Goal: Complete application form: Complete application form

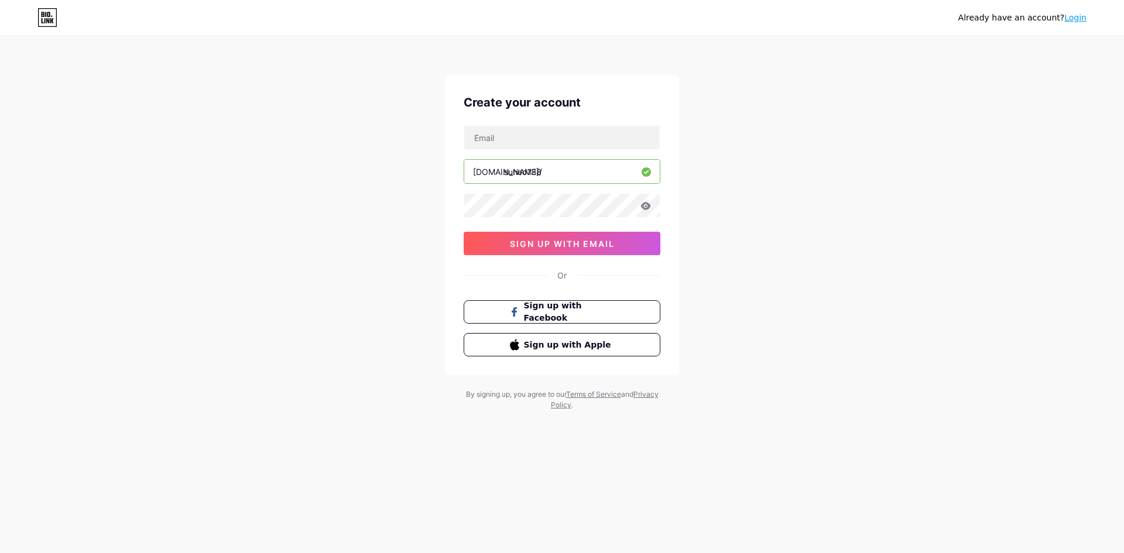
click at [650, 207] on icon at bounding box center [645, 206] width 11 height 8
click at [537, 248] on span "sign up with email" at bounding box center [562, 244] width 105 height 10
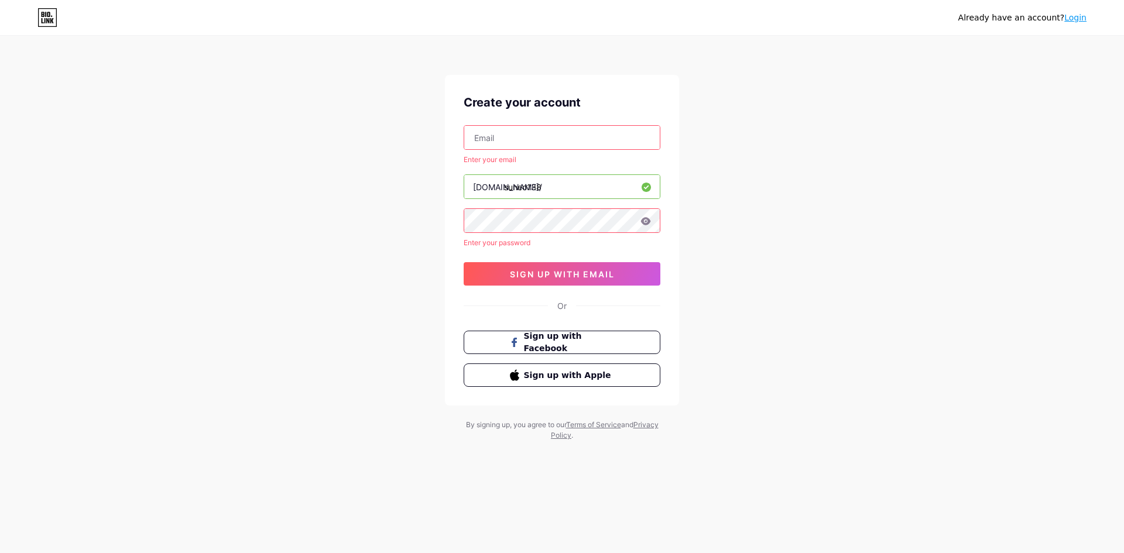
click at [502, 142] on input "text" at bounding box center [562, 137] width 196 height 23
type input "[EMAIL_ADDRESS][DOMAIN_NAME]"
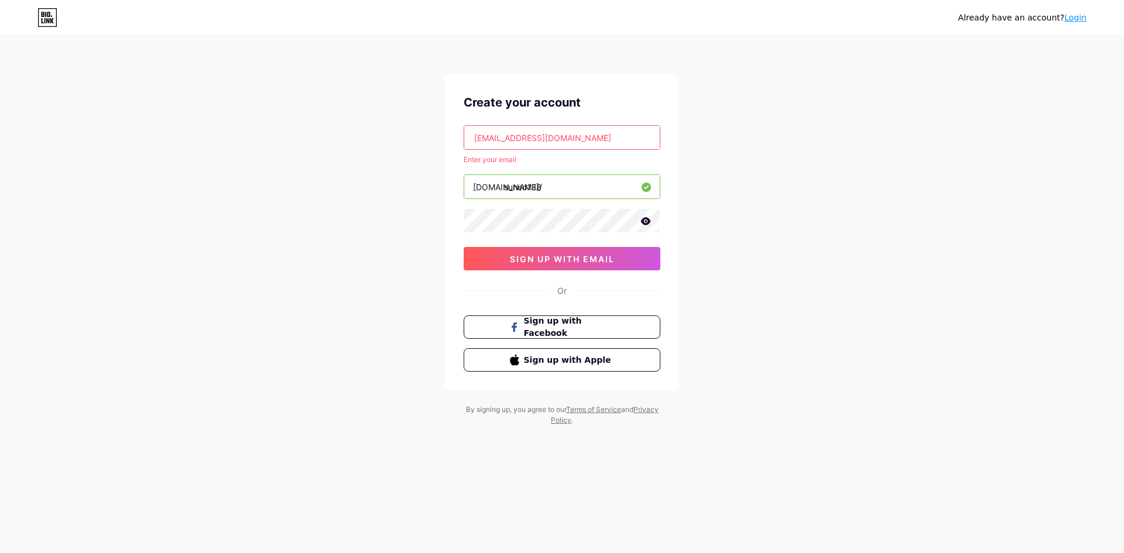
click at [642, 221] on icon at bounding box center [646, 221] width 10 height 8
click at [569, 141] on input "[EMAIL_ADDRESS][DOMAIN_NAME]" at bounding box center [562, 137] width 196 height 23
click at [572, 178] on input "suneo138" at bounding box center [562, 186] width 196 height 23
click at [542, 254] on span "sign up with email" at bounding box center [562, 259] width 105 height 10
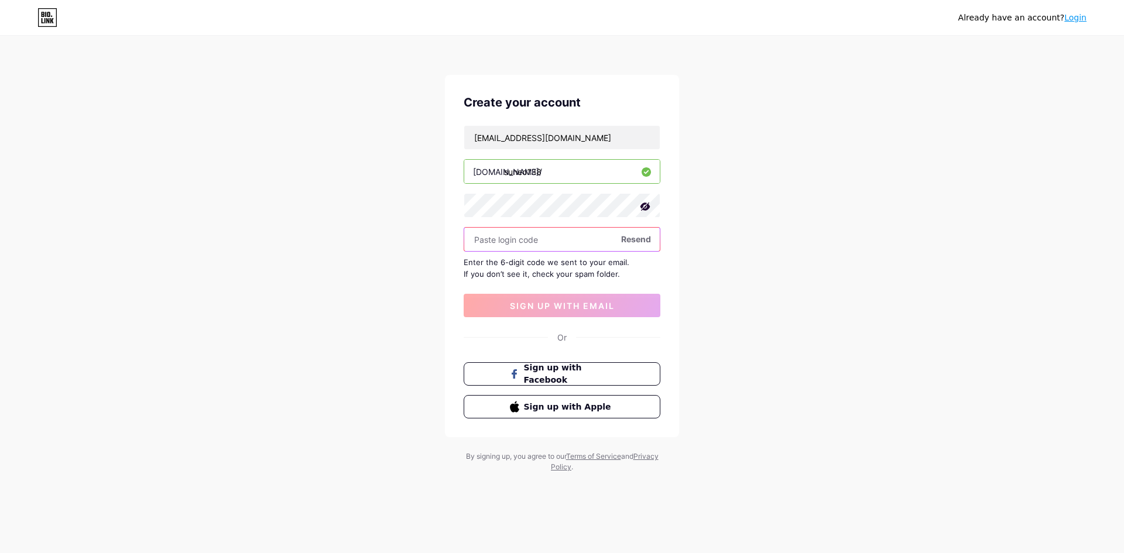
click at [556, 247] on input "text" at bounding box center [562, 239] width 196 height 23
paste input "640712"
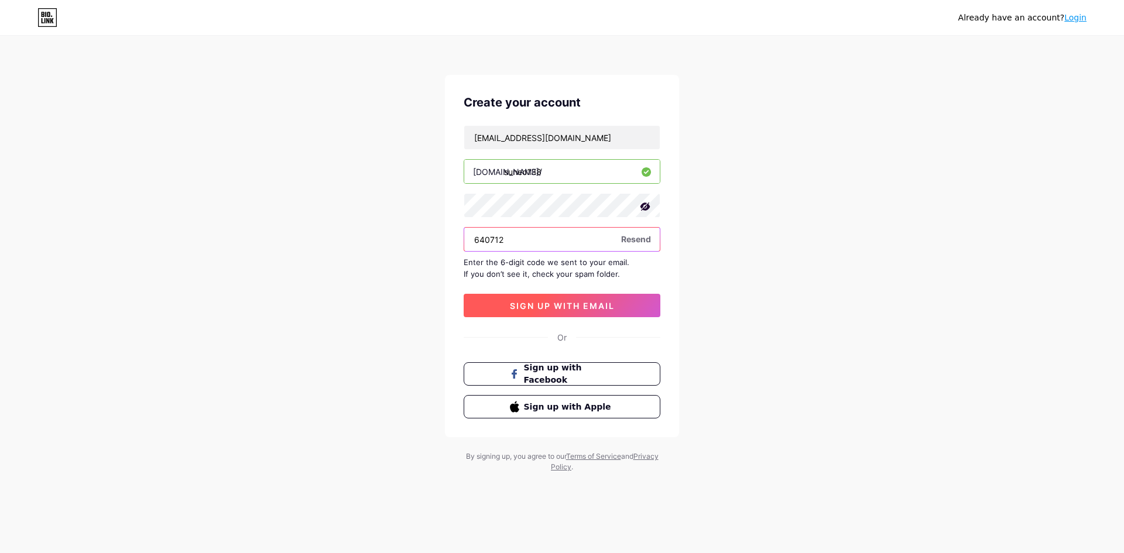
type input "640712"
click at [548, 308] on span "sign up with email" at bounding box center [562, 306] width 105 height 10
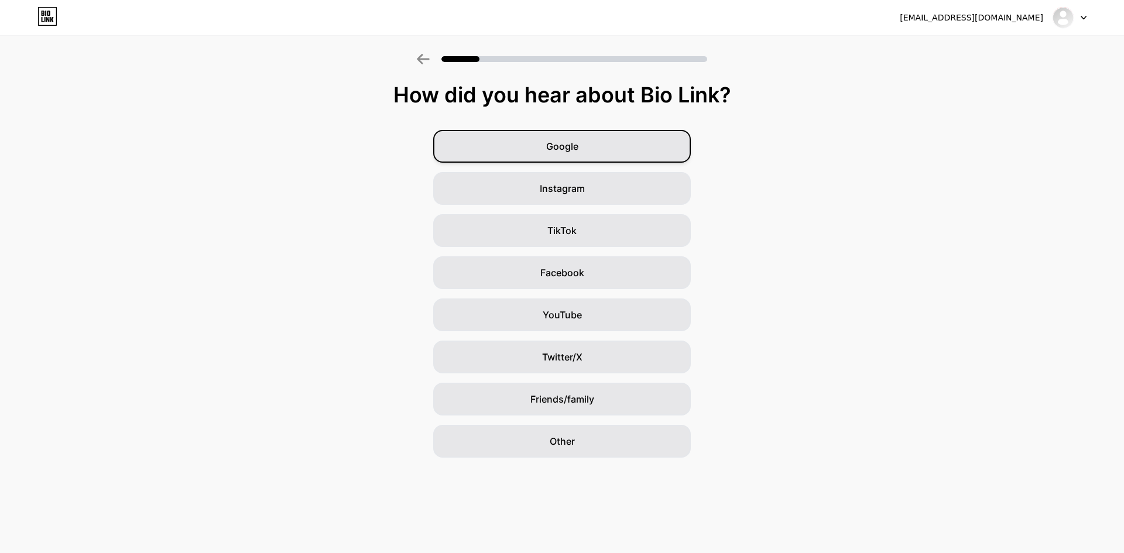
click at [603, 141] on div "Google" at bounding box center [562, 146] width 258 height 33
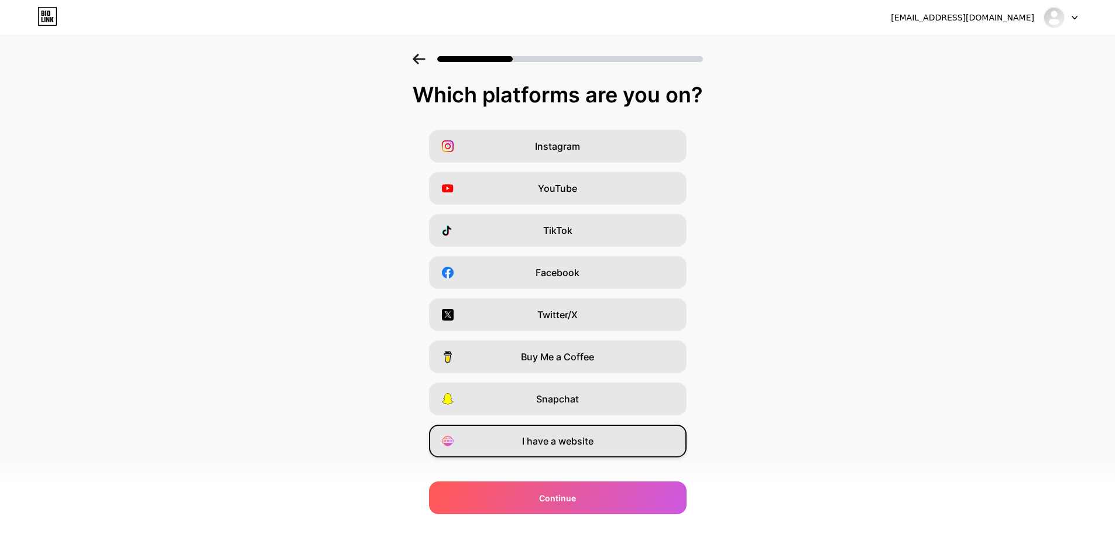
click at [569, 446] on span "I have a website" at bounding box center [557, 441] width 71 height 14
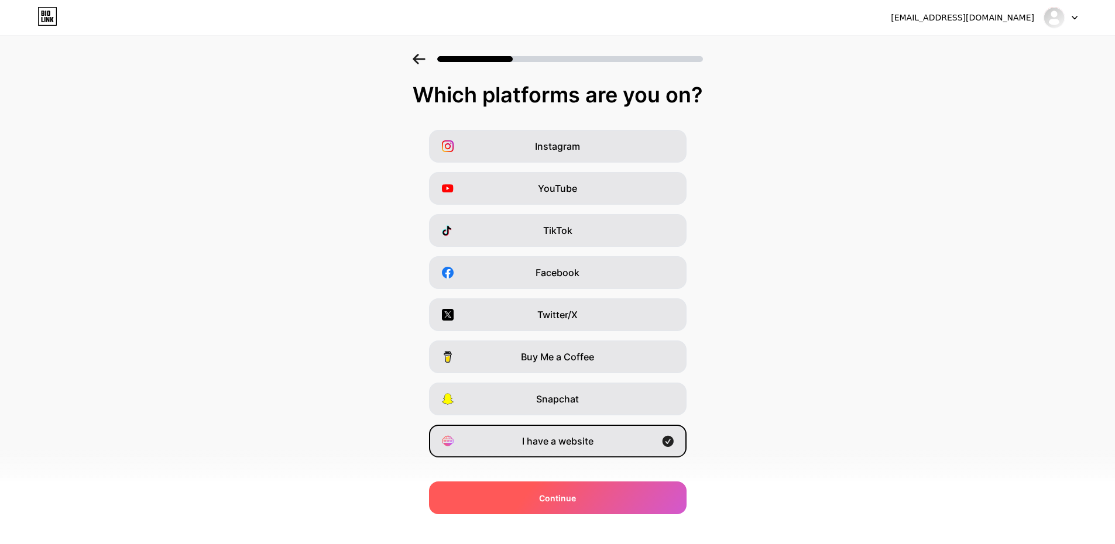
click at [577, 489] on div "Continue" at bounding box center [558, 498] width 258 height 33
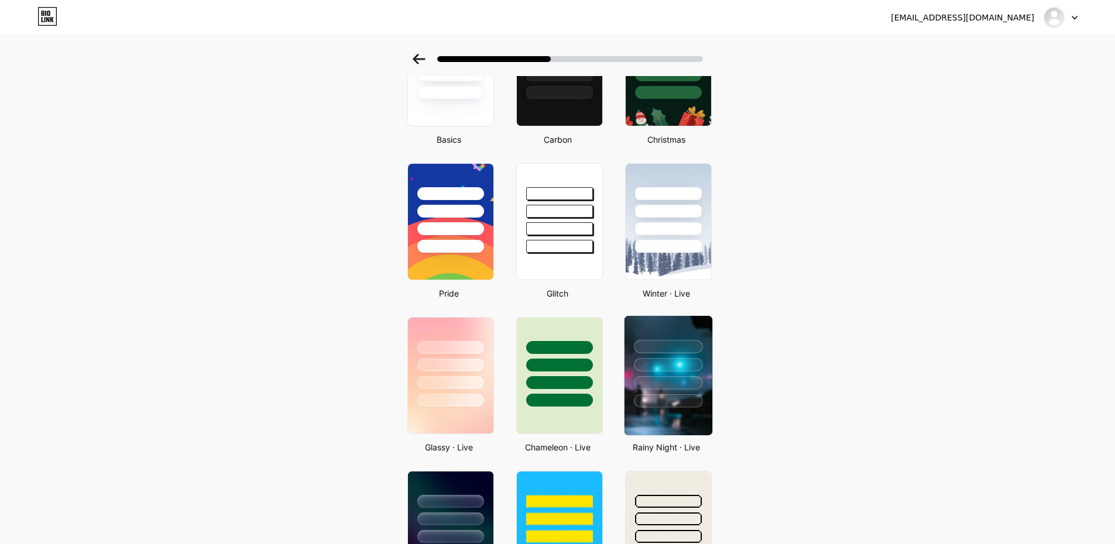
scroll to position [234, 0]
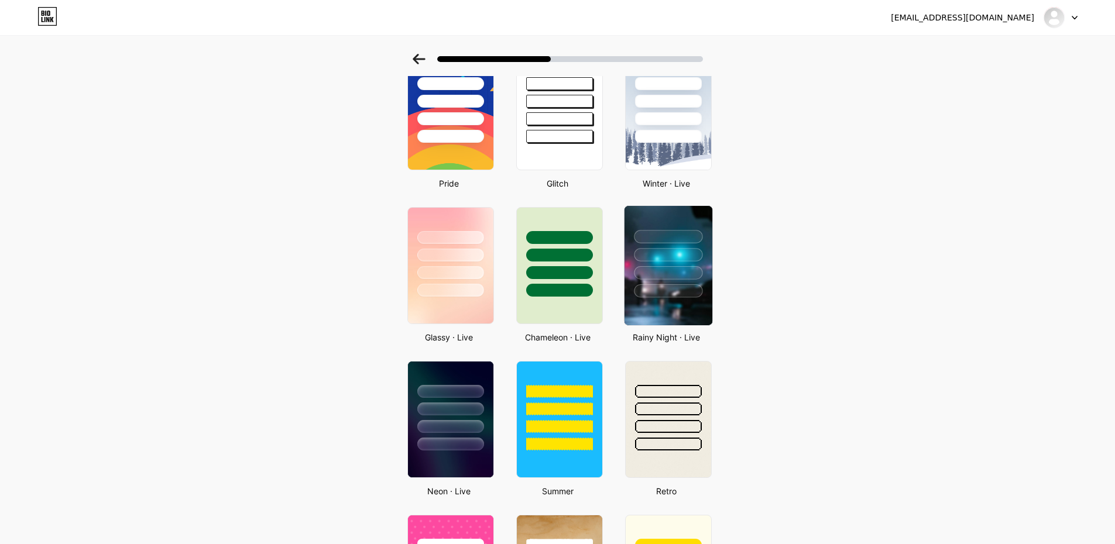
click at [666, 273] on div at bounding box center [668, 272] width 68 height 13
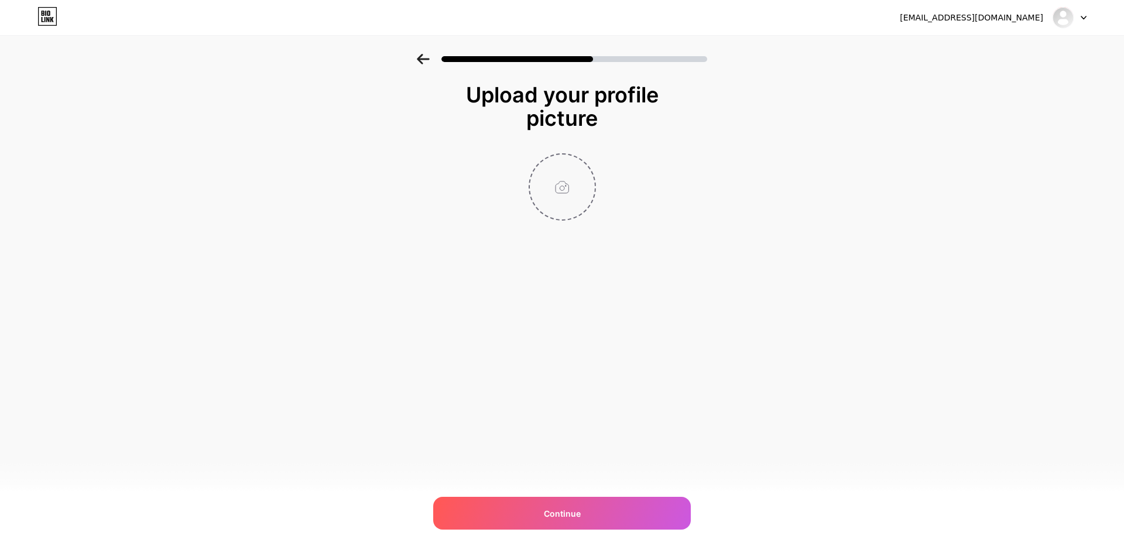
click at [576, 163] on input "file" at bounding box center [562, 187] width 65 height 65
type input "C:\fakepath\favicon.png"
click at [545, 512] on span "Continue" at bounding box center [562, 514] width 37 height 12
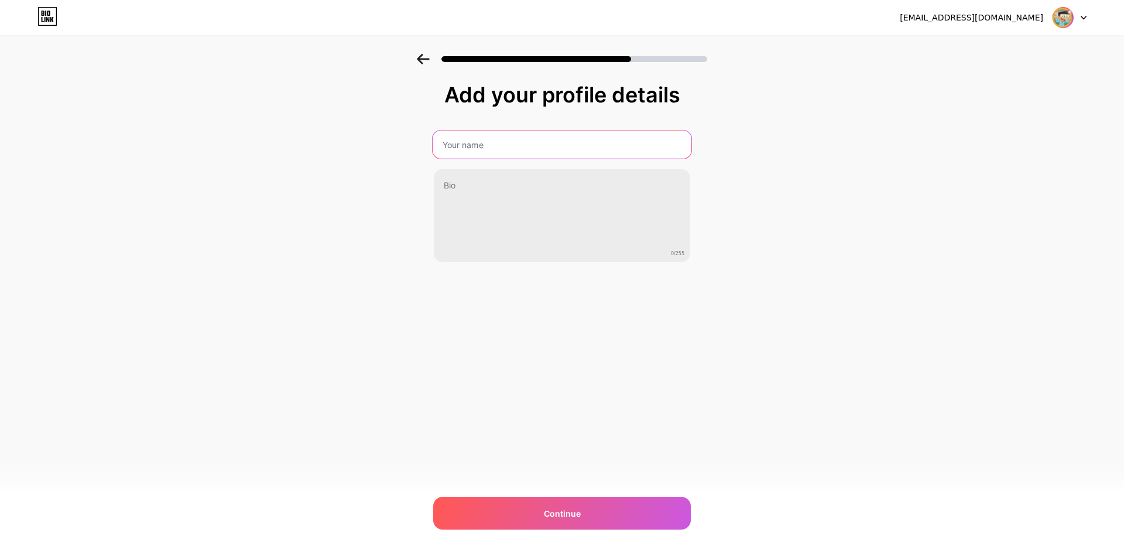
click at [481, 147] on input "text" at bounding box center [562, 145] width 259 height 28
type input "S"
type input "U"
type input "SUNEO138"
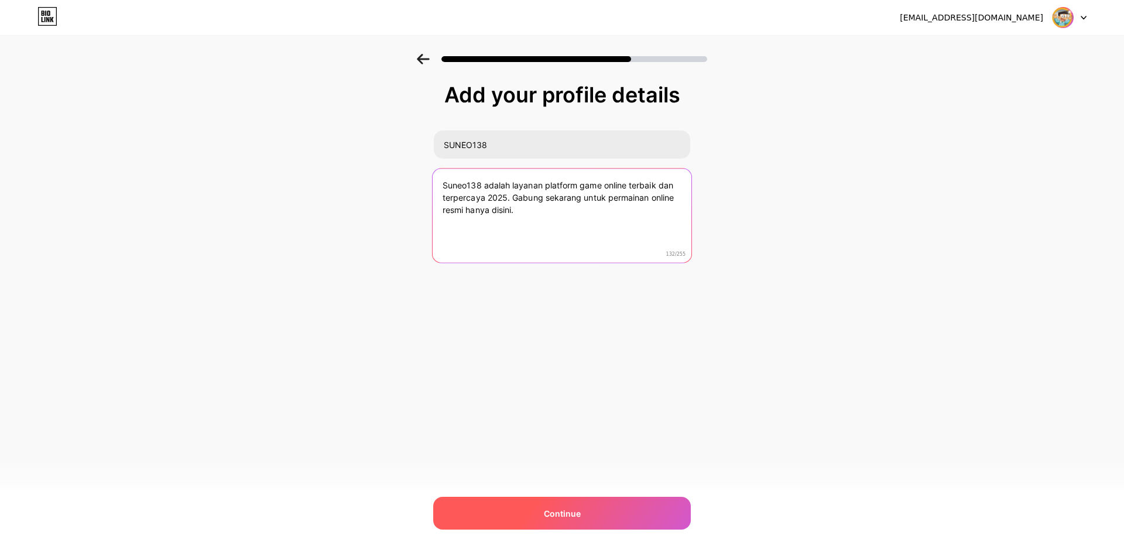
type textarea "Suneo138 adalah layanan platform game online terbaik dan terpercaya 2025. Gabun…"
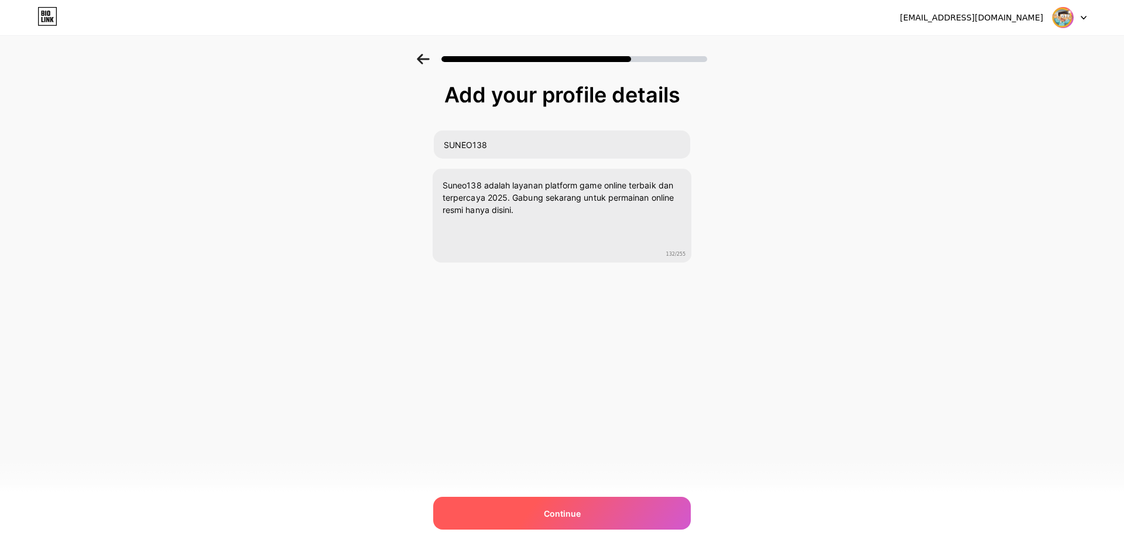
click at [570, 512] on span "Continue" at bounding box center [562, 514] width 37 height 12
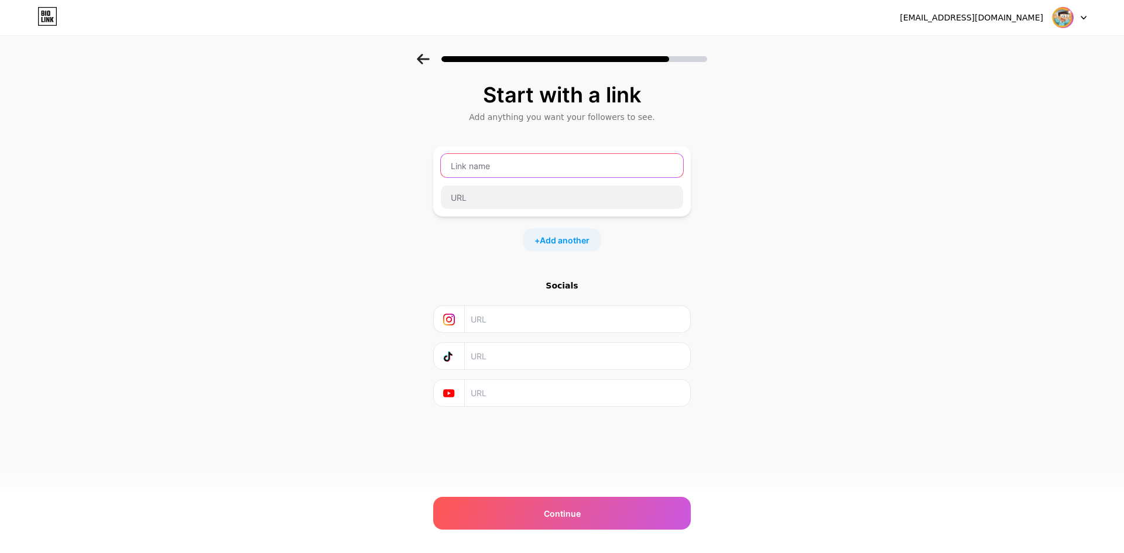
click at [499, 165] on input "text" at bounding box center [562, 165] width 242 height 23
type input "D"
type input "S"
click at [542, 163] on input "text" at bounding box center [562, 165] width 242 height 23
click at [498, 323] on input "text" at bounding box center [577, 319] width 213 height 26
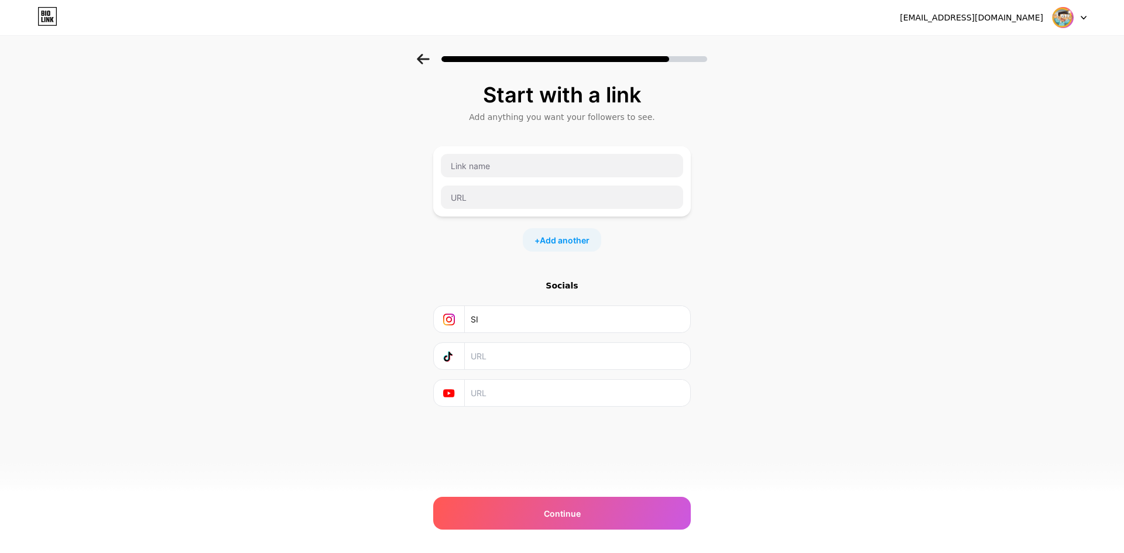
type input "S"
type input "suneo138"
click at [483, 191] on input "text" at bounding box center [562, 197] width 242 height 23
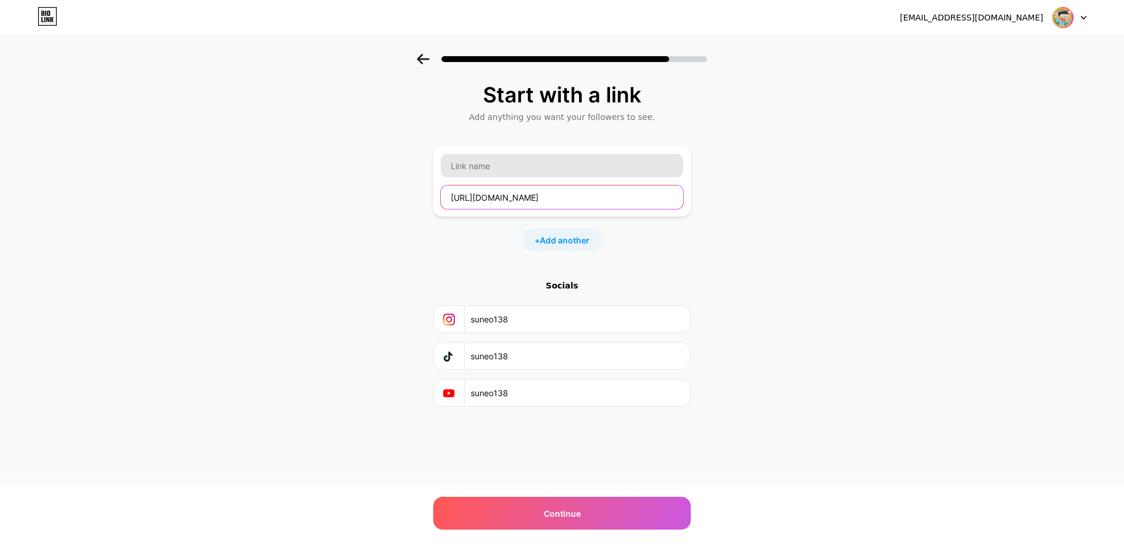
type input "[URL][DOMAIN_NAME]"
click at [464, 173] on input "text" at bounding box center [562, 165] width 242 height 23
type input "C"
type input "D"
type input "L"
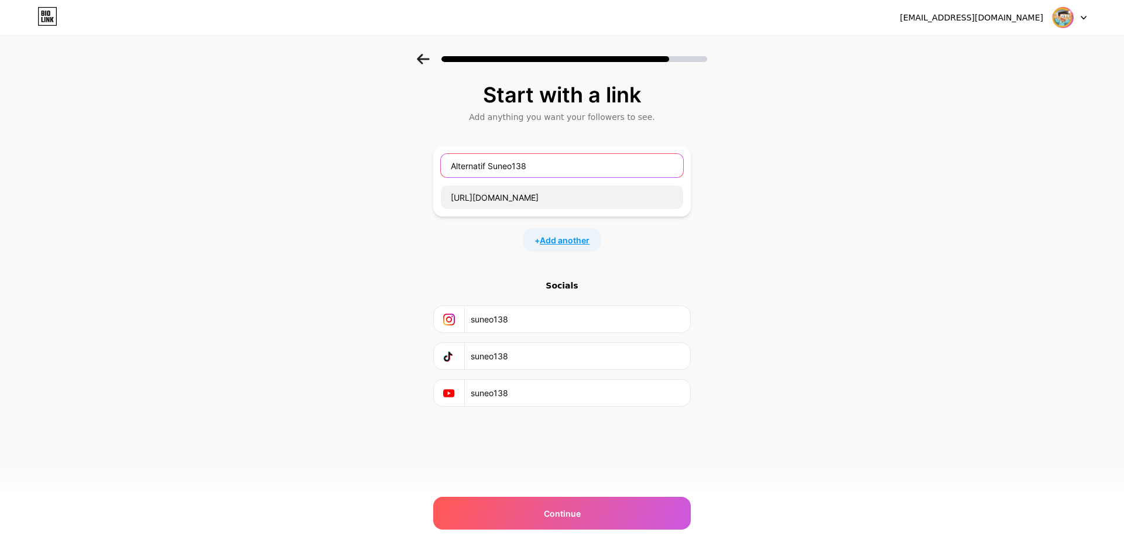
type input "Alternatif Suneo138"
click at [562, 242] on span "Add another" at bounding box center [565, 240] width 50 height 12
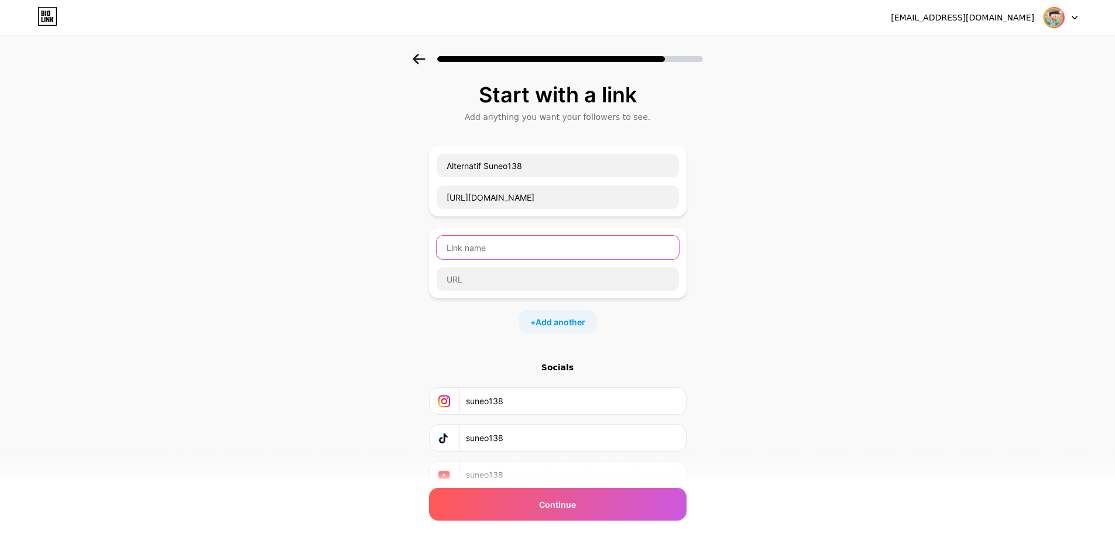
click at [482, 249] on input "text" at bounding box center [558, 247] width 242 height 23
type input "h"
type input "SUNEO138"
type input "https://suneo138.id"
drag, startPoint x: 437, startPoint y: 251, endPoint x: 436, endPoint y: 233, distance: 18.2
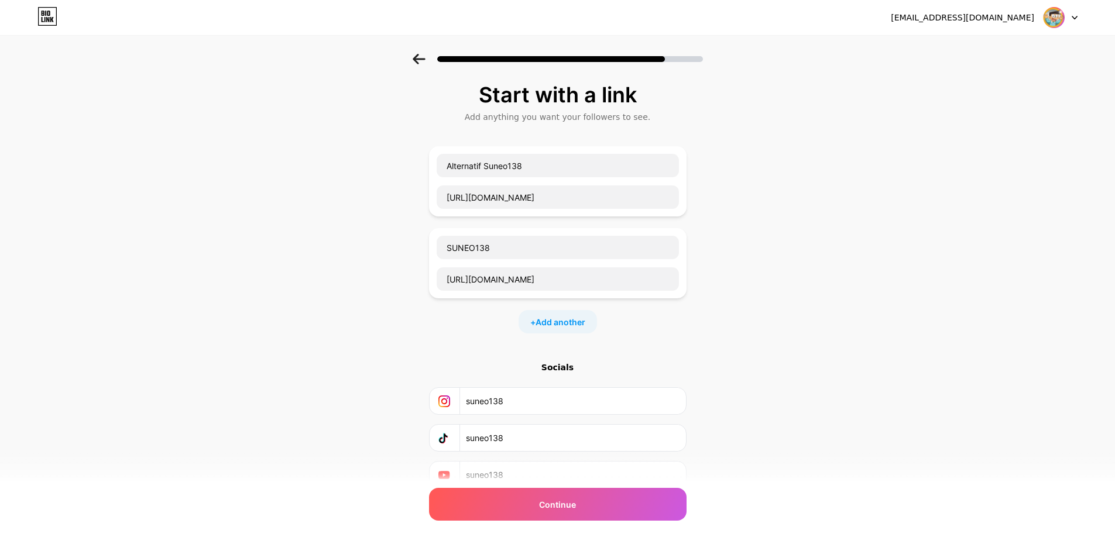
click at [437, 231] on div "SUNEO138 https://suneo138.id" at bounding box center [558, 263] width 258 height 70
drag, startPoint x: 483, startPoint y: 248, endPoint x: 354, endPoint y: 245, distance: 128.8
click at [354, 245] on div "Start with a link Add anything you want your followers to see. Alternatif Suneo…" at bounding box center [557, 301] width 1115 height 494
type input "s"
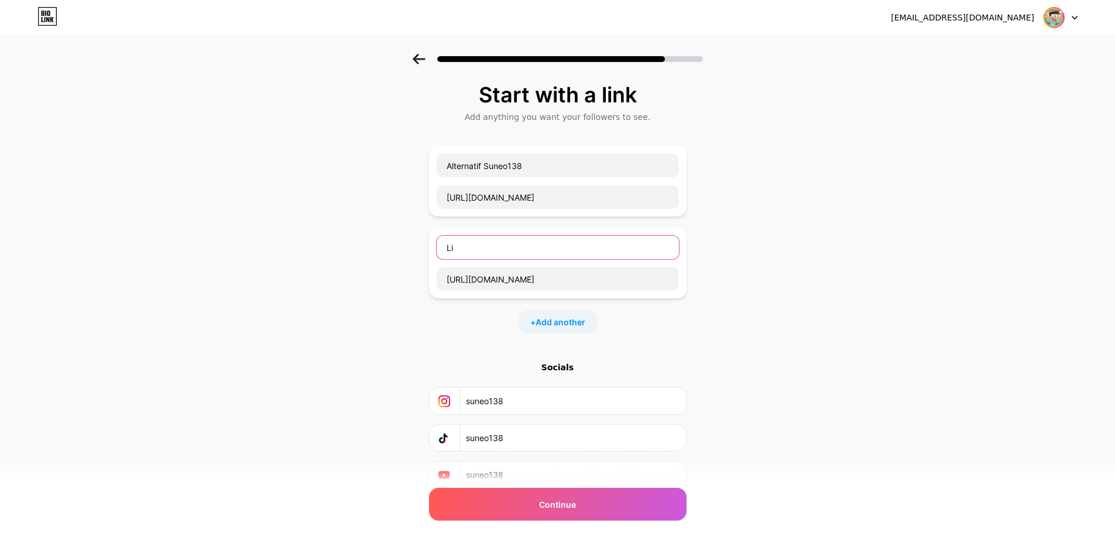
type input "L"
click at [513, 249] on input "Link Suneo138" at bounding box center [558, 247] width 242 height 23
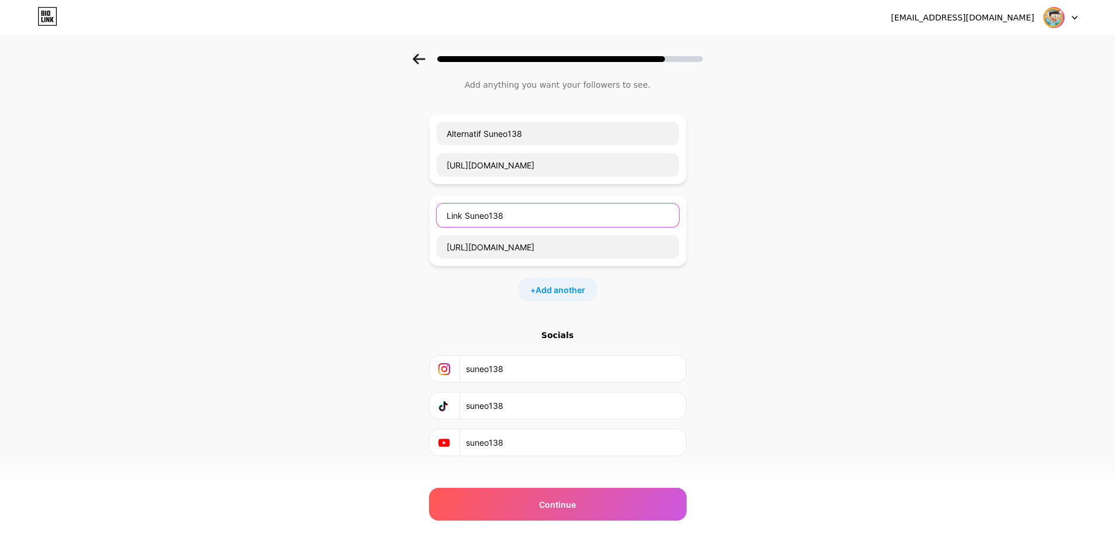
scroll to position [50, 0]
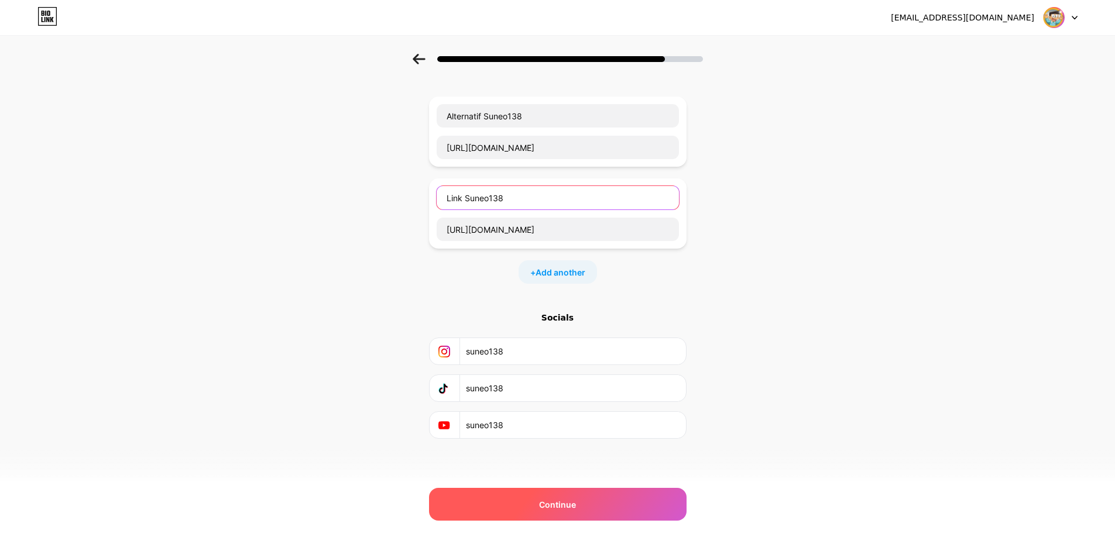
type input "Link Suneo138"
click at [543, 502] on div "Continue" at bounding box center [558, 504] width 258 height 33
click at [575, 501] on span "Continue" at bounding box center [557, 505] width 37 height 12
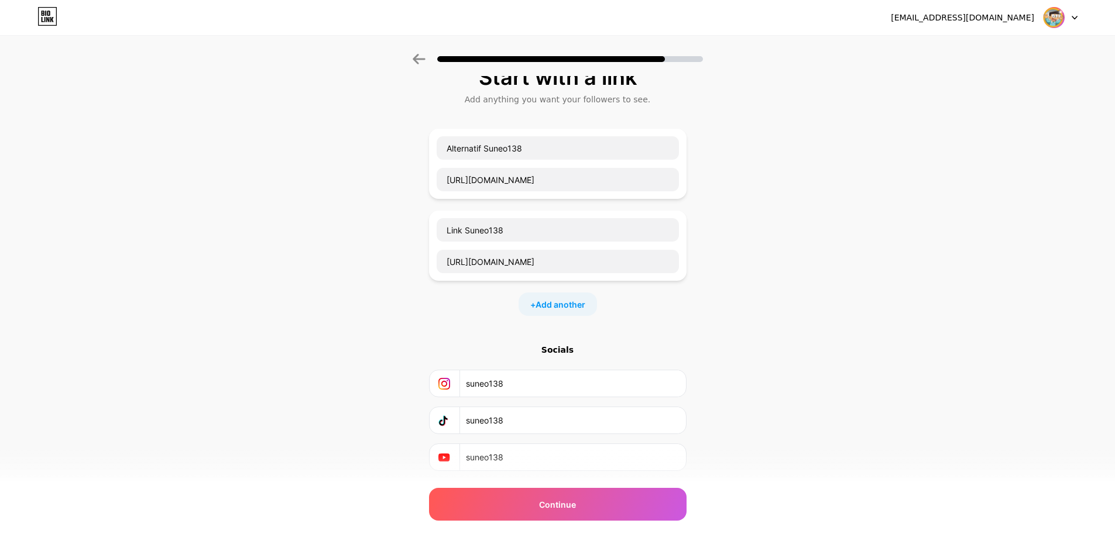
scroll to position [0, 0]
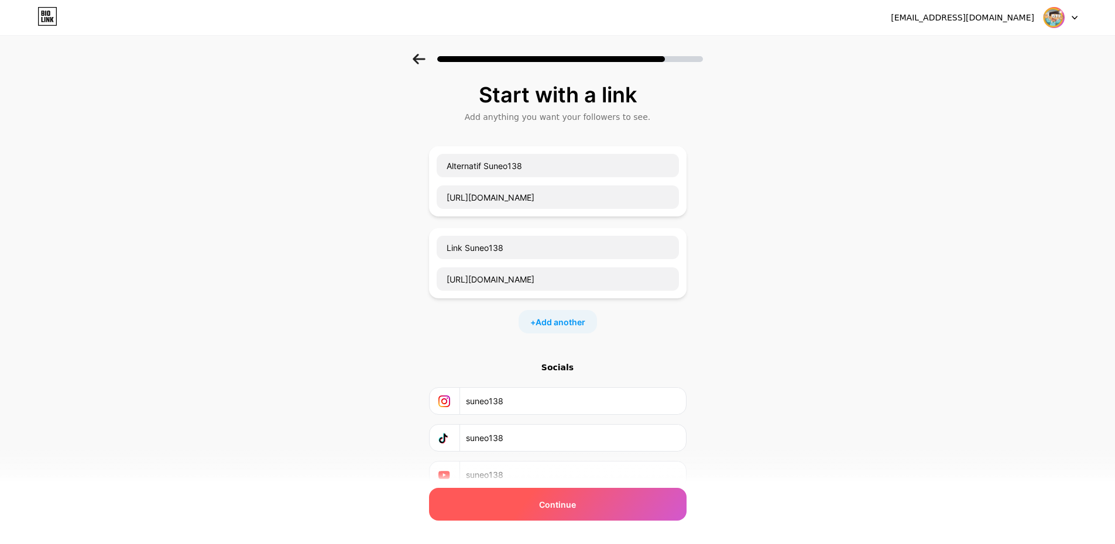
click at [554, 503] on span "Continue" at bounding box center [557, 505] width 37 height 12
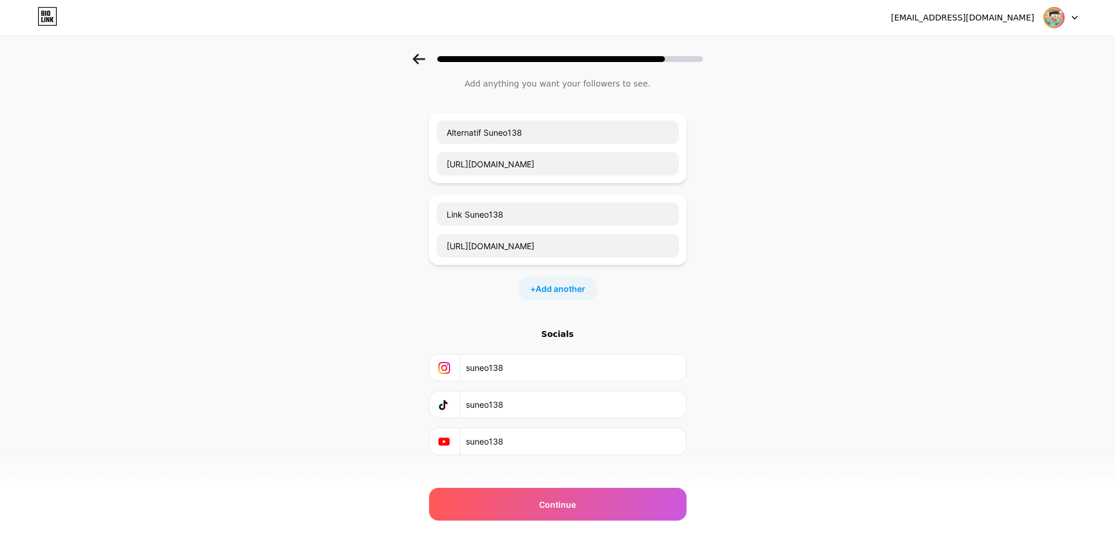
scroll to position [50, 0]
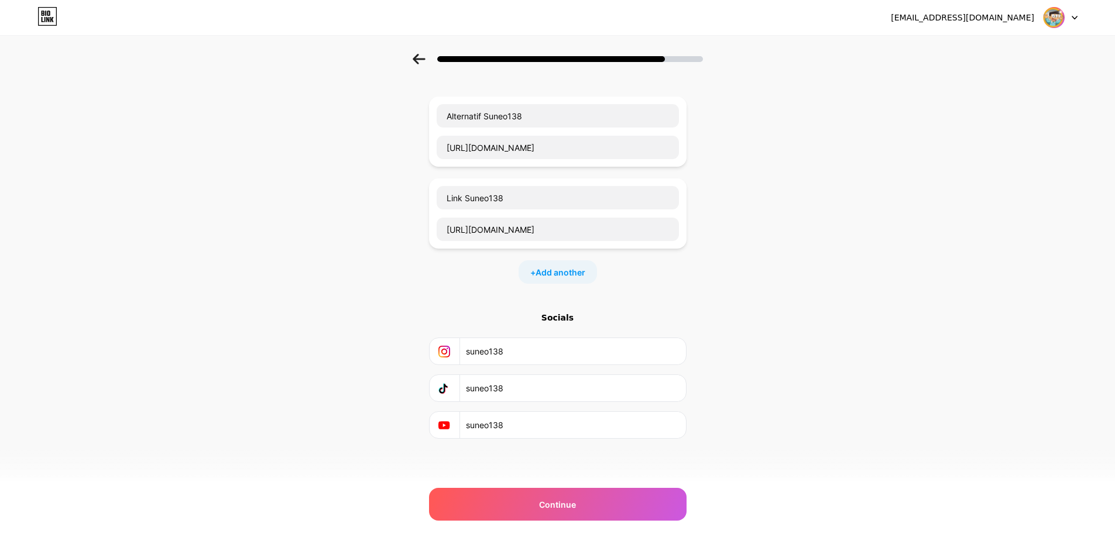
click at [554, 350] on input "suneo138" at bounding box center [572, 351] width 213 height 26
drag, startPoint x: 503, startPoint y: 350, endPoint x: 399, endPoint y: 344, distance: 103.8
click at [397, 345] on div "Start with a link Add anything you want your followers to see. Alternatif Suneo…" at bounding box center [557, 251] width 1115 height 494
click at [523, 343] on input "text" at bounding box center [572, 351] width 213 height 26
drag, startPoint x: 519, startPoint y: 385, endPoint x: 507, endPoint y: 410, distance: 27.8
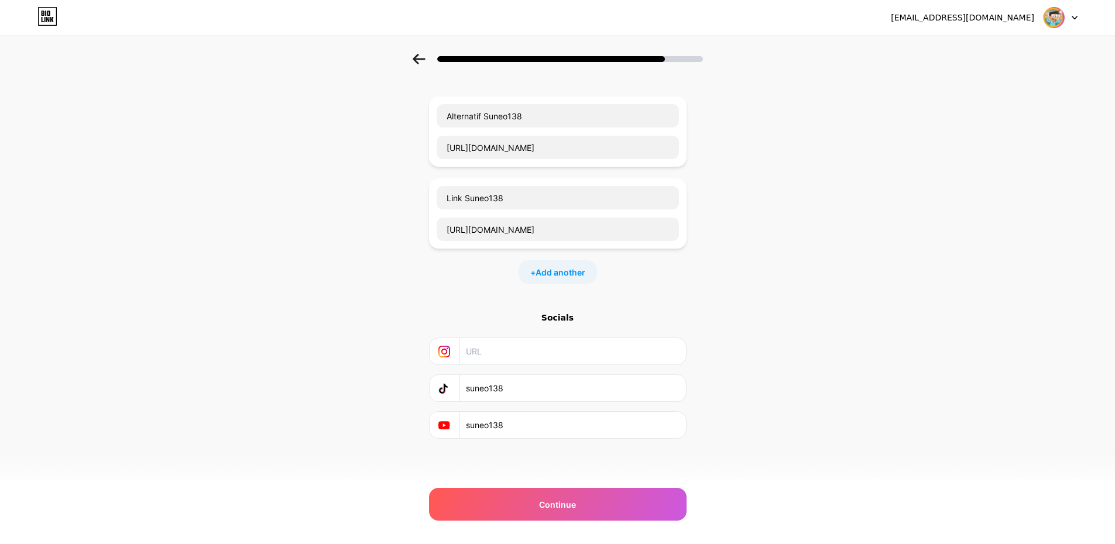
click at [433, 387] on div "Start with a link Add anything you want your followers to see. Alternatif Suneo…" at bounding box center [557, 251] width 1115 height 494
drag, startPoint x: 512, startPoint y: 420, endPoint x: 450, endPoint y: 413, distance: 62.4
click at [413, 415] on div "Start with a link Add anything you want your followers to see. Alternatif Suneo…" at bounding box center [557, 251] width 1115 height 494
click at [518, 362] on input "text" at bounding box center [572, 351] width 213 height 26
paste input "https://www.instagram.com/suneo138/"
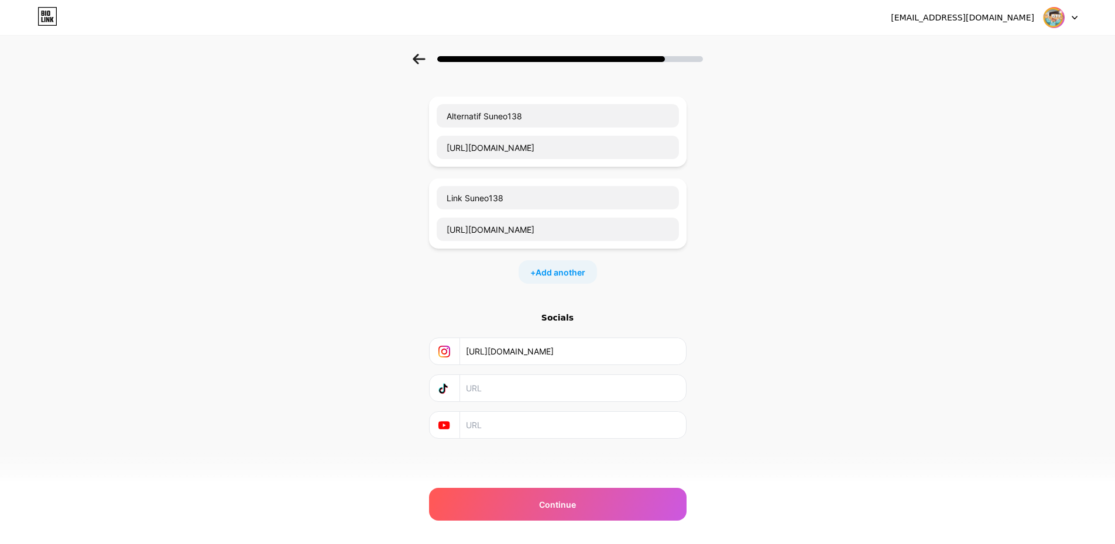
type input "https://www.instagram.com/suneo138/"
click at [516, 379] on input "text" at bounding box center [572, 388] width 213 height 26
click at [573, 358] on input "https://www.instagram.com/suneo138/" at bounding box center [572, 351] width 213 height 26
click at [535, 504] on div "Continue" at bounding box center [558, 504] width 258 height 33
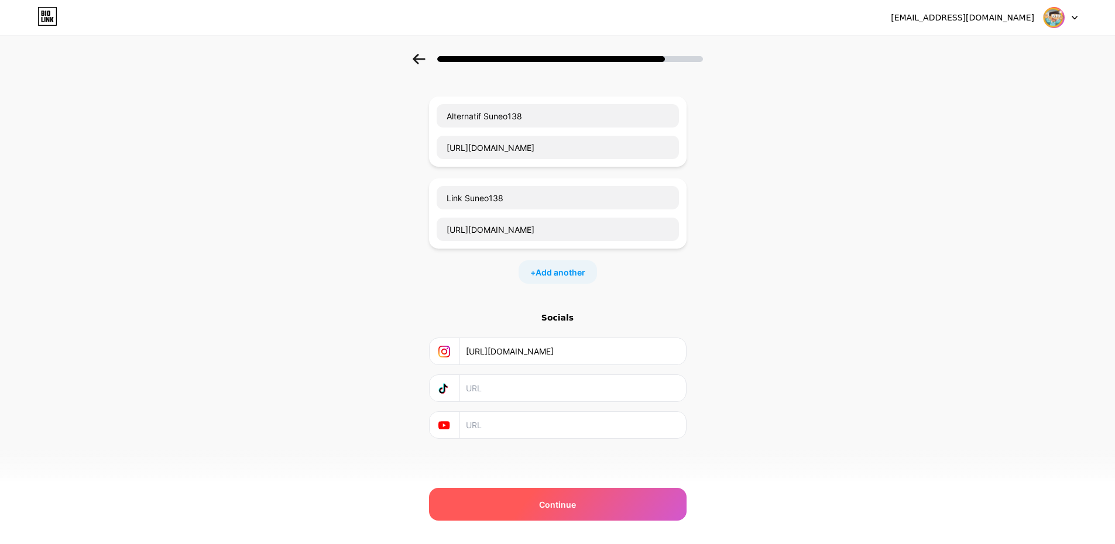
click at [556, 511] on span "Continue" at bounding box center [557, 505] width 37 height 12
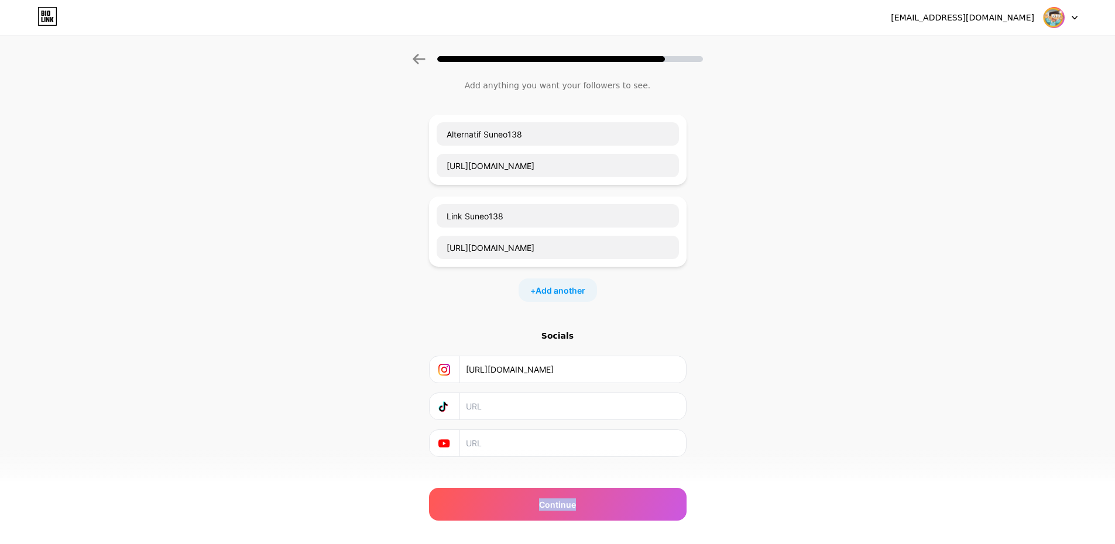
scroll to position [0, 0]
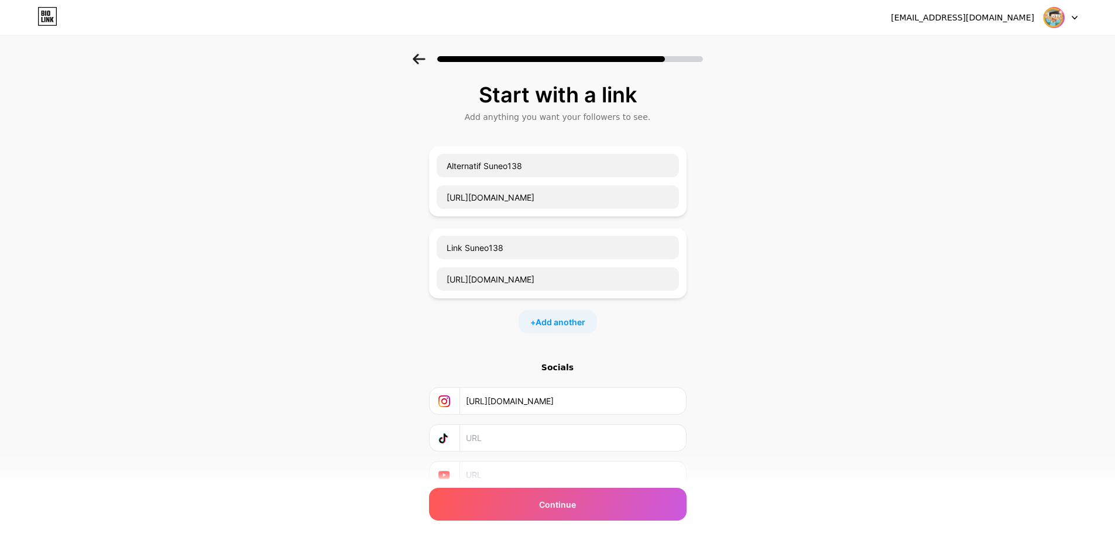
click at [504, 440] on input "text" at bounding box center [572, 438] width 213 height 26
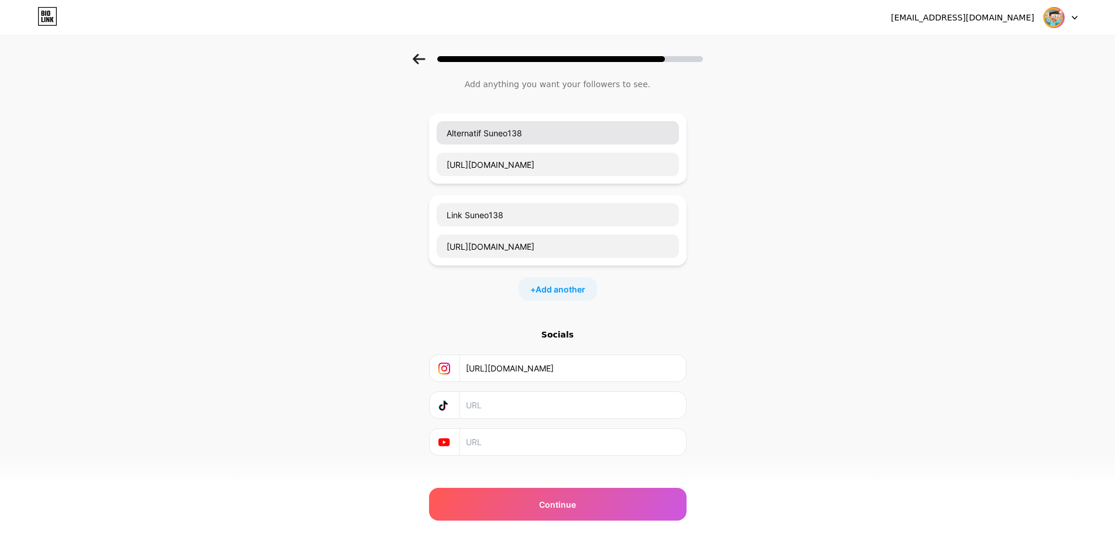
scroll to position [50, 0]
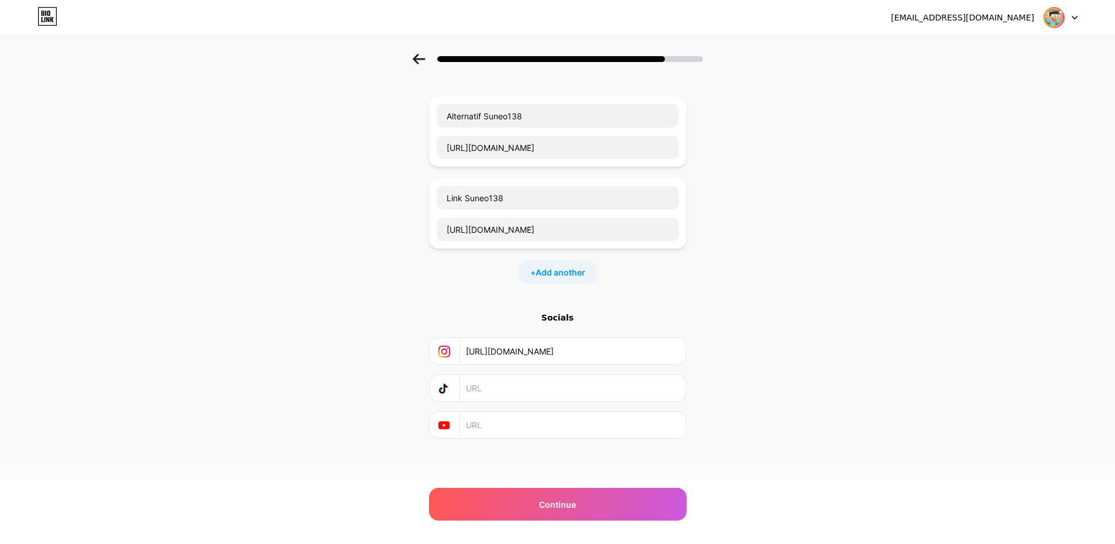
click at [515, 396] on input "text" at bounding box center [572, 388] width 213 height 26
paste input "https://www.tiktok.com/@namapengguna"
click at [611, 385] on input "https://www.tiktok.com/@namapengguna" at bounding box center [572, 388] width 213 height 26
type input "https://www.tiktok.com/@suneo138/"
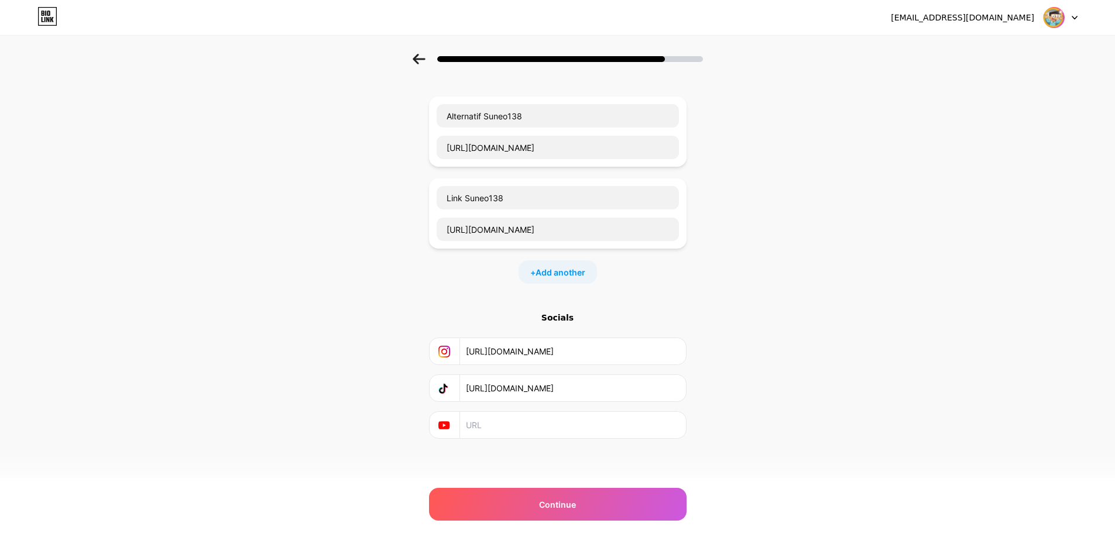
click at [522, 422] on input "text" at bounding box center [572, 425] width 213 height 26
paste input "https://www.youtube.com/c/namapengguna"
click at [621, 426] on input "https://www.youtube.com/c/namapengguna" at bounding box center [572, 425] width 213 height 26
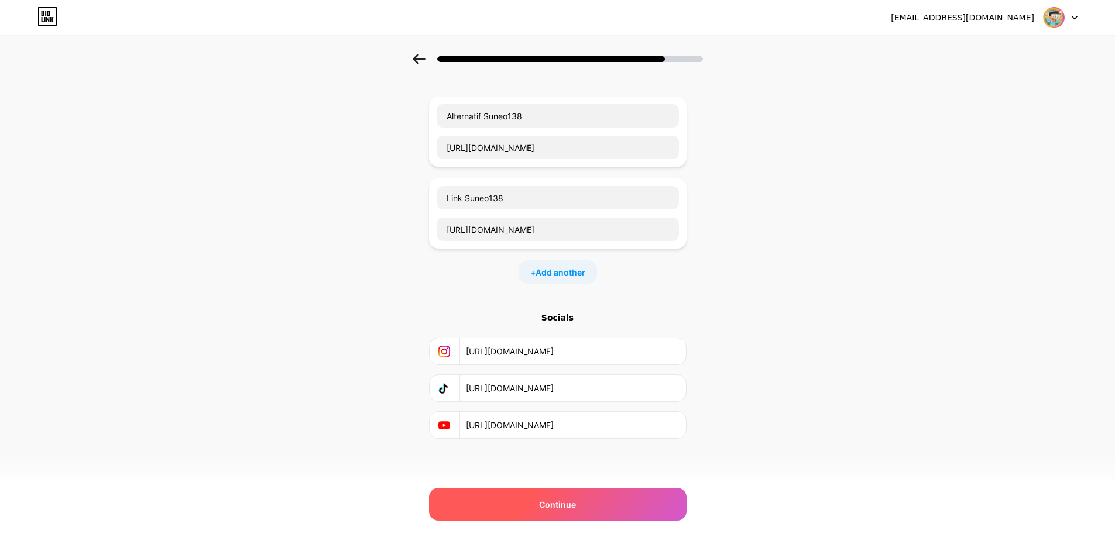
type input "https://www.youtube.com/c/suneo138"
click at [567, 503] on span "Continue" at bounding box center [557, 505] width 37 height 12
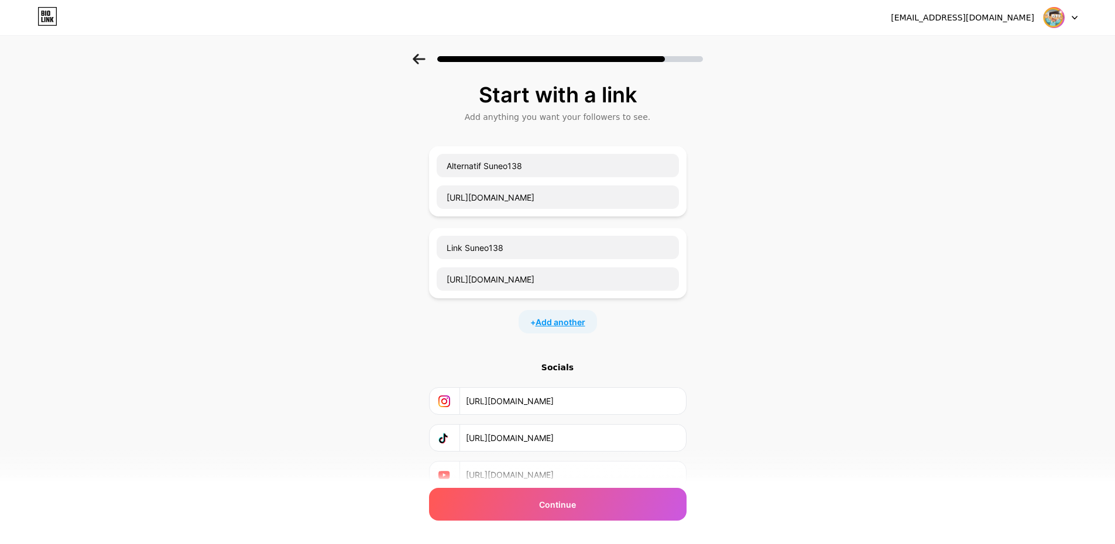
click at [561, 324] on span "Add another" at bounding box center [561, 322] width 50 height 12
drag, startPoint x: 523, startPoint y: 318, endPoint x: 523, endPoint y: 332, distance: 13.5
click at [522, 318] on input "text" at bounding box center [558, 329] width 242 height 23
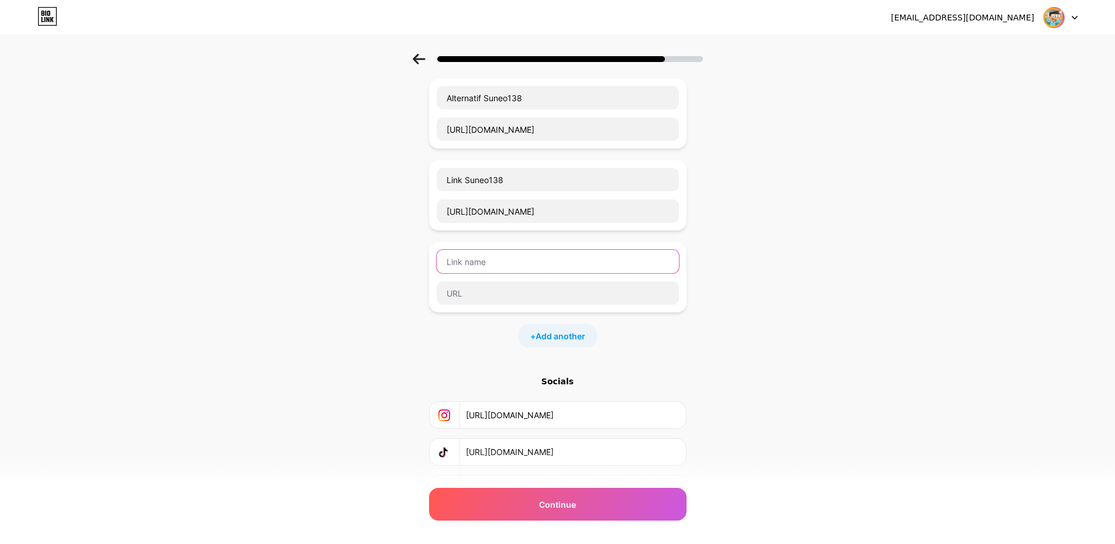
scroll to position [132, 0]
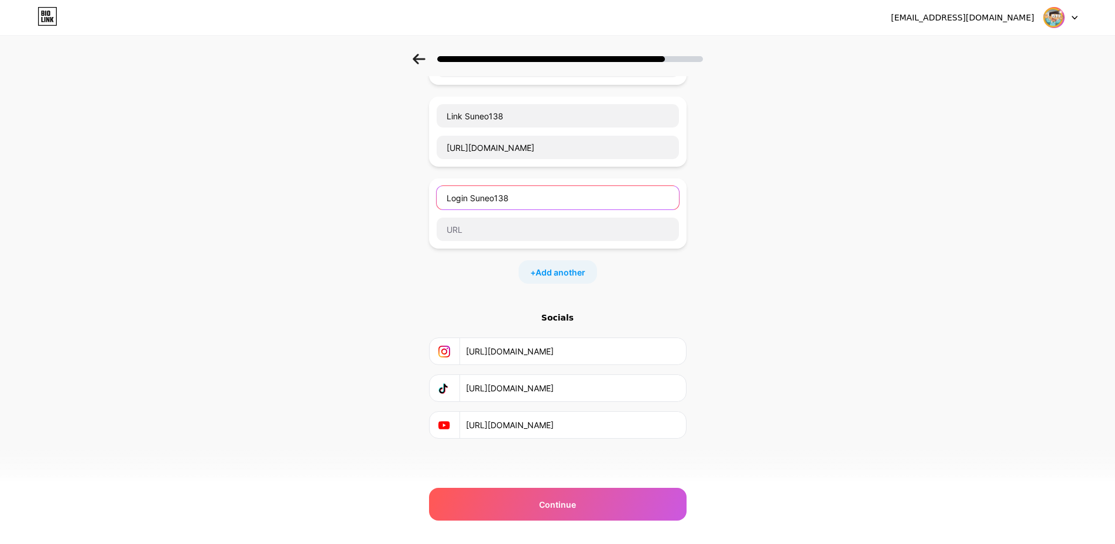
type input "Login Suneo138"
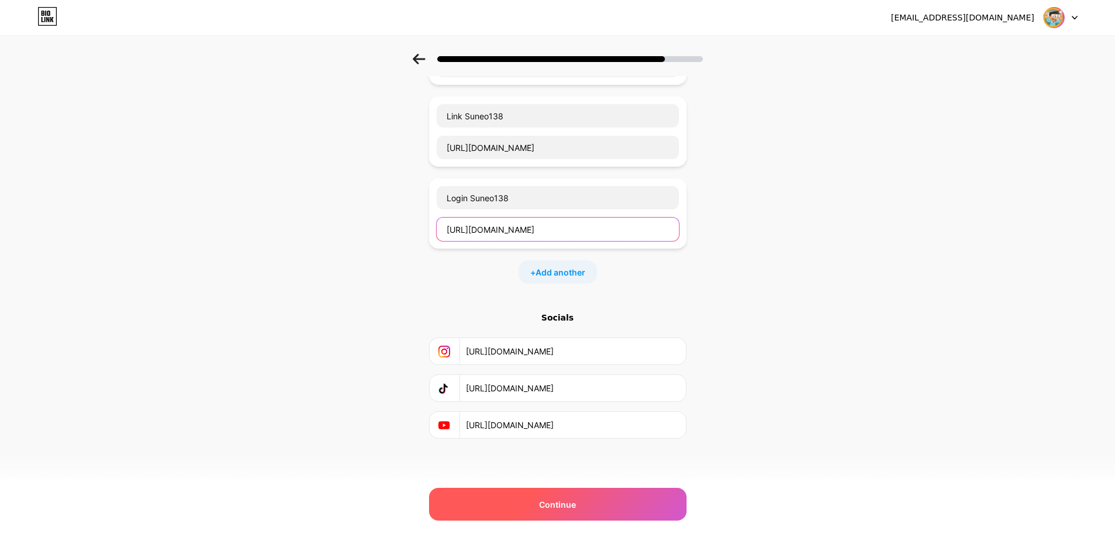
type input "https://situs-suneo138.pages.dev"
click at [548, 495] on div "Continue" at bounding box center [558, 504] width 258 height 33
click at [550, 506] on span "Continue" at bounding box center [557, 505] width 37 height 12
click at [548, 513] on div "Continue" at bounding box center [558, 504] width 258 height 33
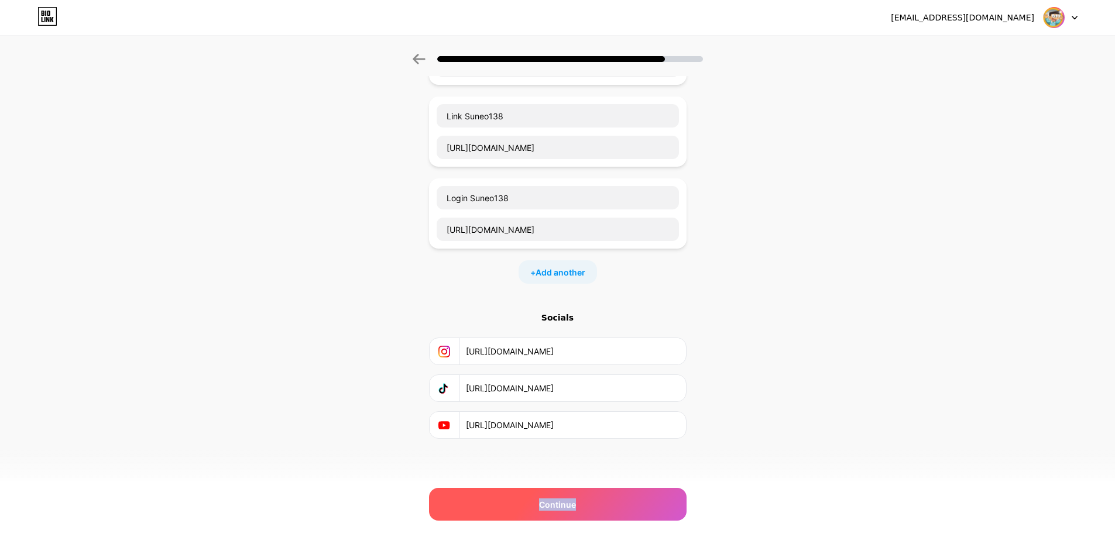
click at [550, 513] on div "Continue" at bounding box center [558, 504] width 258 height 33
drag, startPoint x: 558, startPoint y: 509, endPoint x: 566, endPoint y: 505, distance: 8.9
click at [559, 509] on span "Continue" at bounding box center [557, 505] width 37 height 12
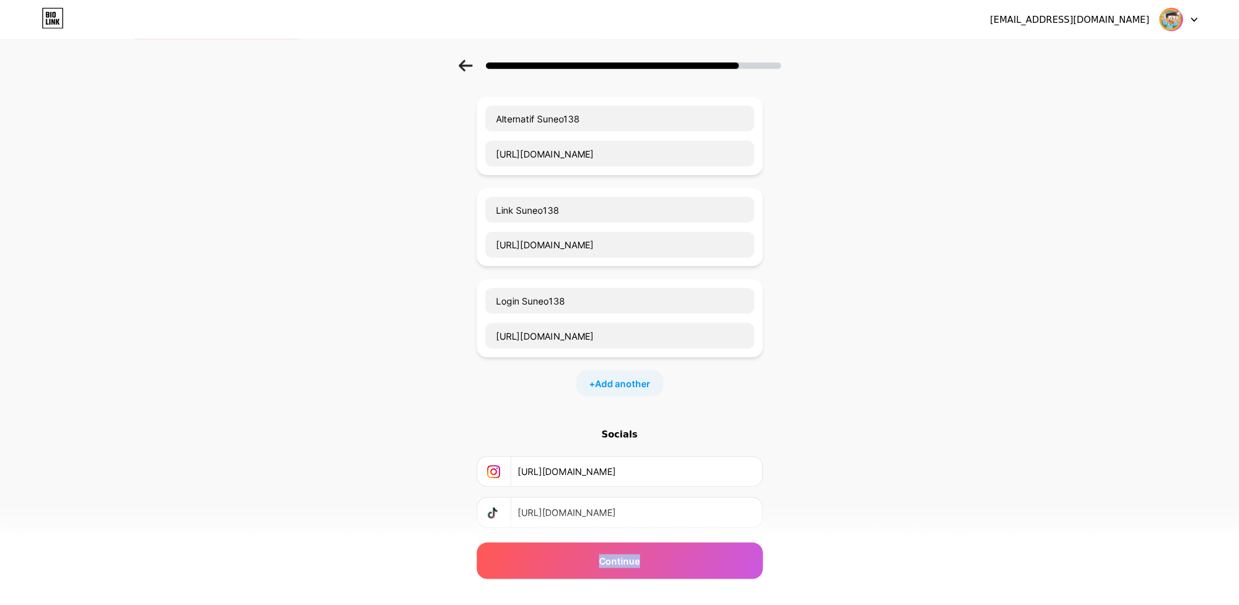
scroll to position [0, 0]
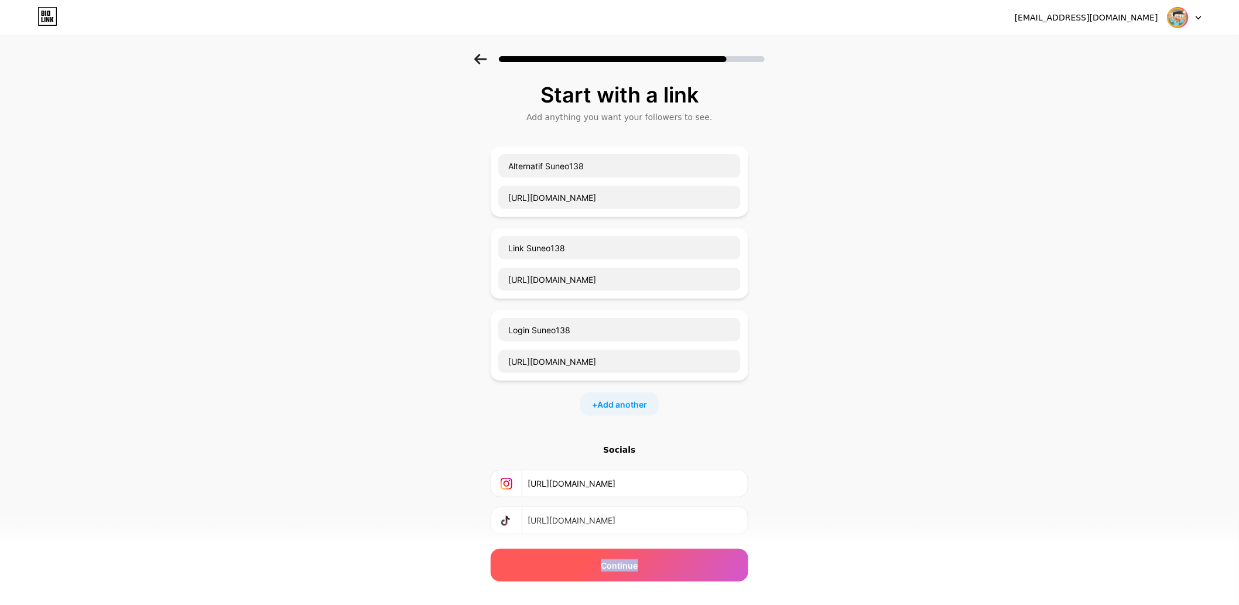
click at [613, 553] on span "Continue" at bounding box center [619, 565] width 37 height 12
drag, startPoint x: 613, startPoint y: 564, endPoint x: 616, endPoint y: 569, distance: 6.3
click at [613, 553] on span "Continue" at bounding box center [619, 565] width 37 height 12
drag, startPoint x: 616, startPoint y: 569, endPoint x: 646, endPoint y: 467, distance: 106.6
click at [618, 553] on span "Continue" at bounding box center [619, 565] width 37 height 12
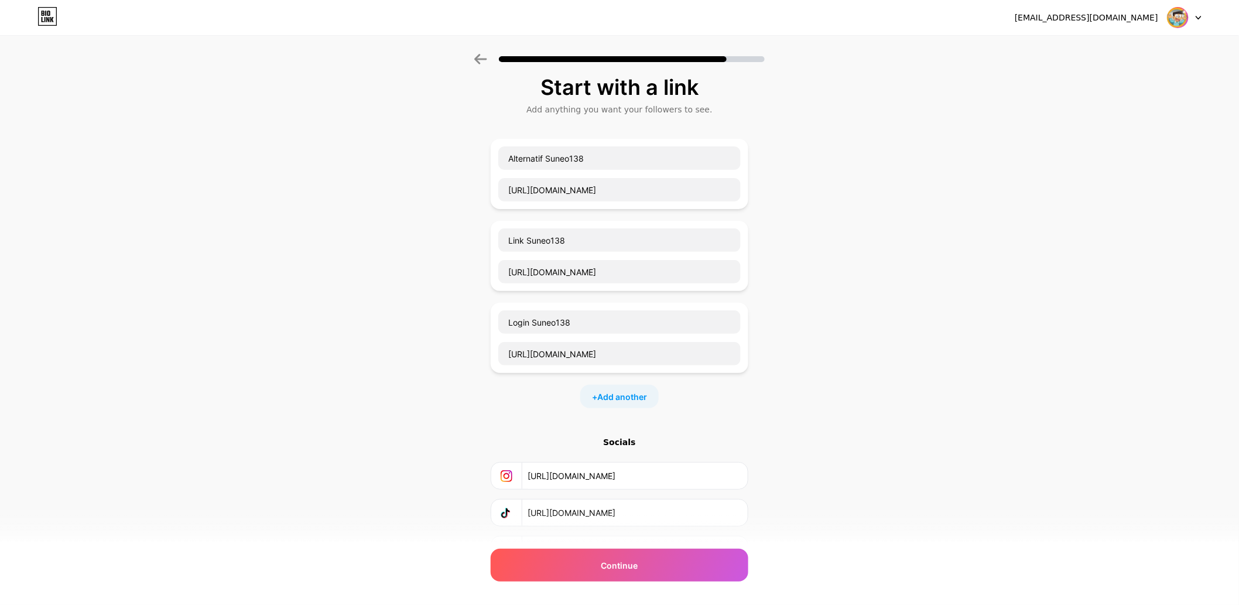
scroll to position [72, 0]
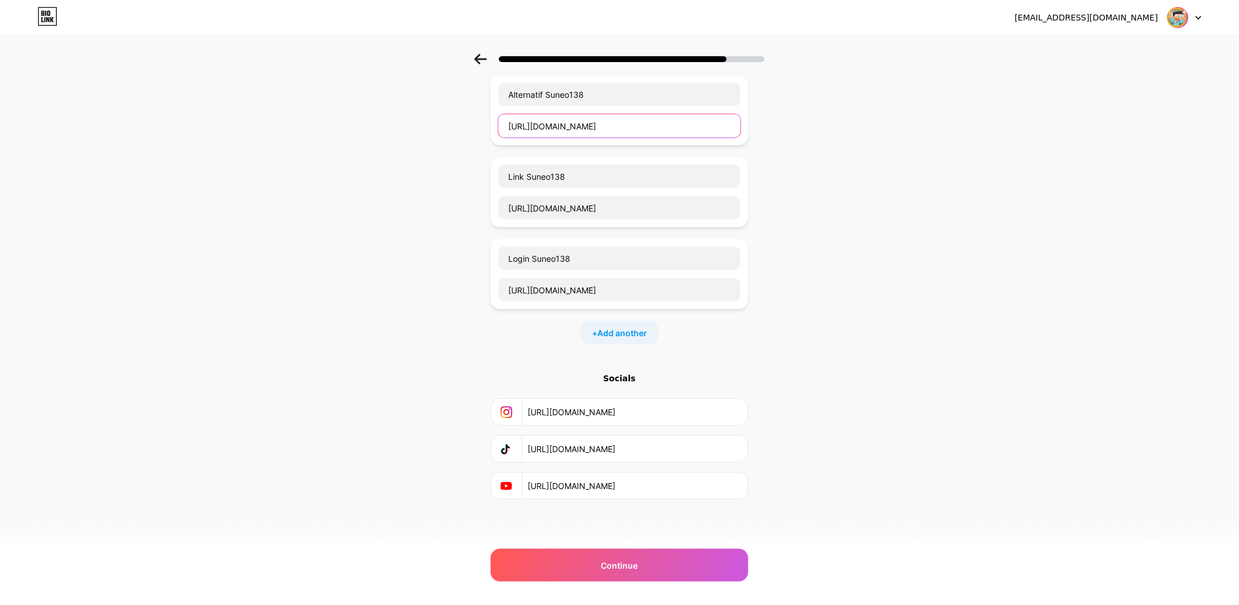
click at [596, 123] on input "[URL][DOMAIN_NAME]" at bounding box center [619, 125] width 242 height 23
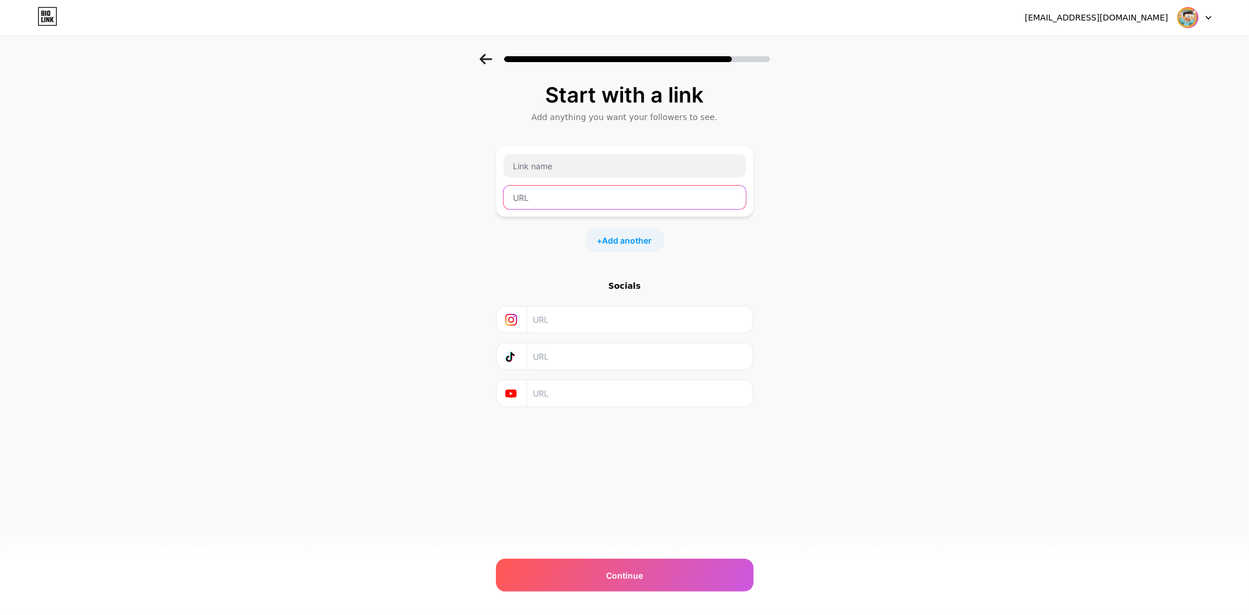
click at [552, 201] on input "text" at bounding box center [624, 197] width 242 height 23
paste input "[URL][DOMAIN_NAME]"
type input "[URL][DOMAIN_NAME]"
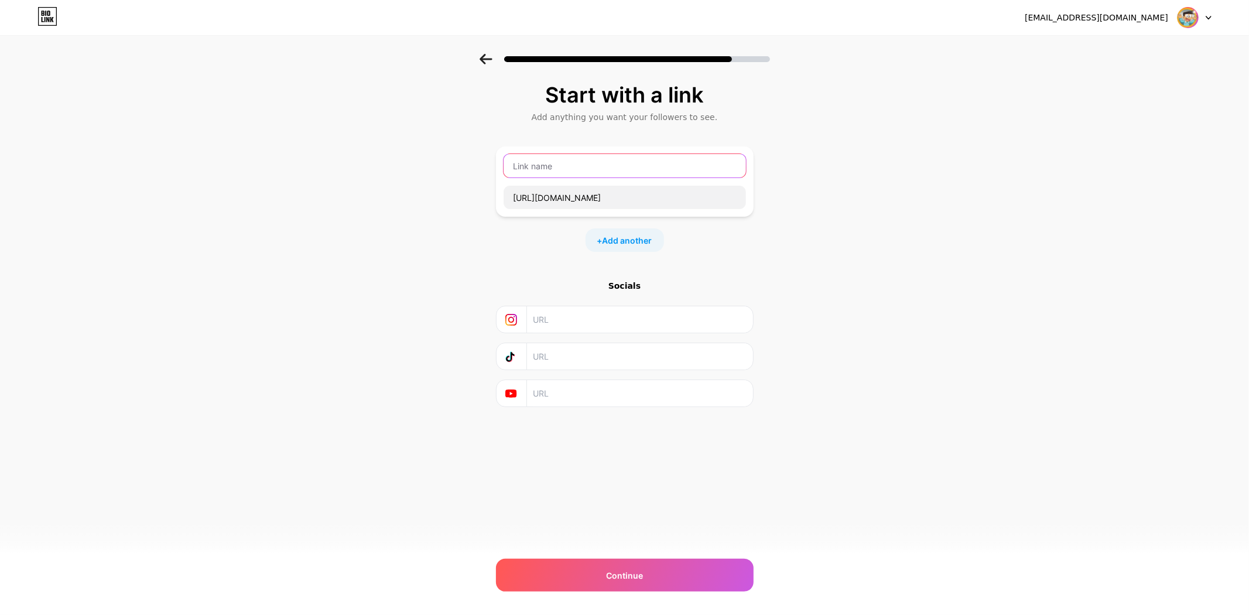
click at [553, 170] on input "text" at bounding box center [624, 165] width 242 height 23
type input "Alternatif Suneo138"
click at [598, 249] on div "+ Add another" at bounding box center [624, 239] width 78 height 23
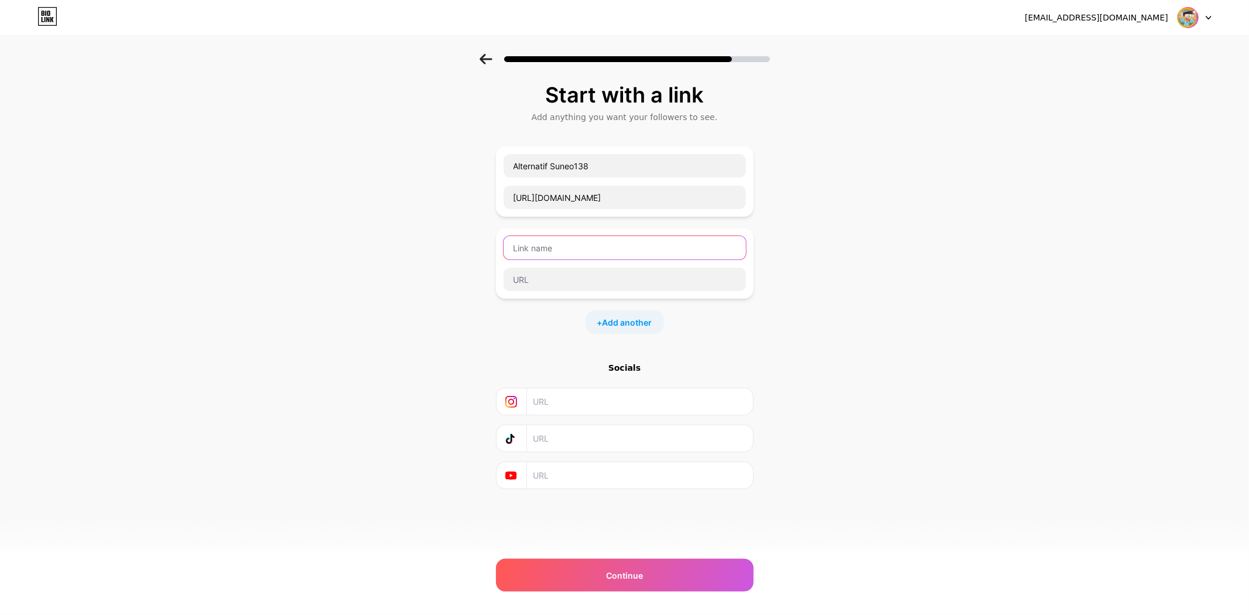
click at [561, 243] on input "text" at bounding box center [624, 247] width 242 height 23
type input "Link Suneo138"
type input "https://suneo138.id"
click at [629, 322] on span "Add another" at bounding box center [627, 322] width 50 height 12
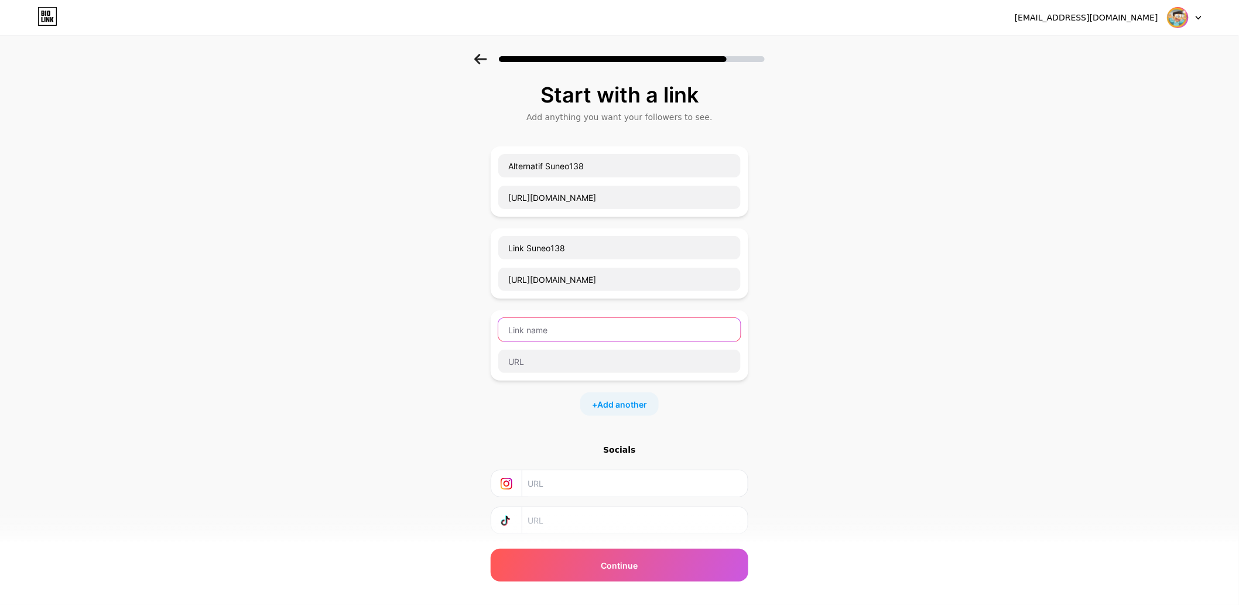
click at [555, 336] on input "text" at bounding box center [619, 329] width 242 height 23
type input "K"
type input "Login Suneo138"
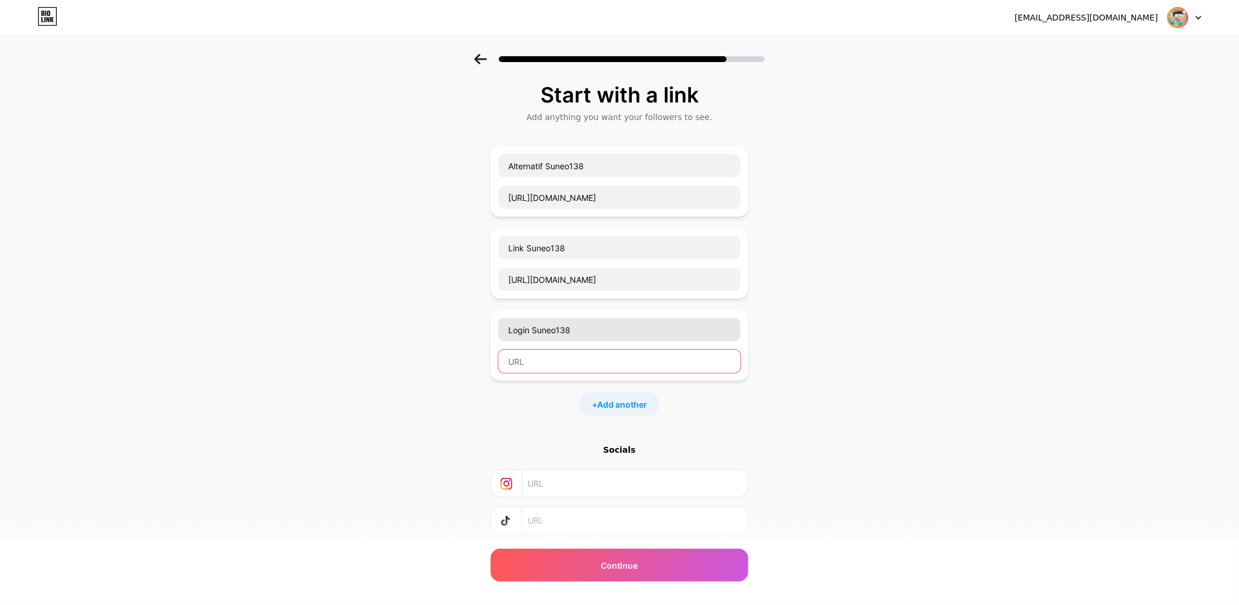
type input "s"
type input "S"
type input "H"
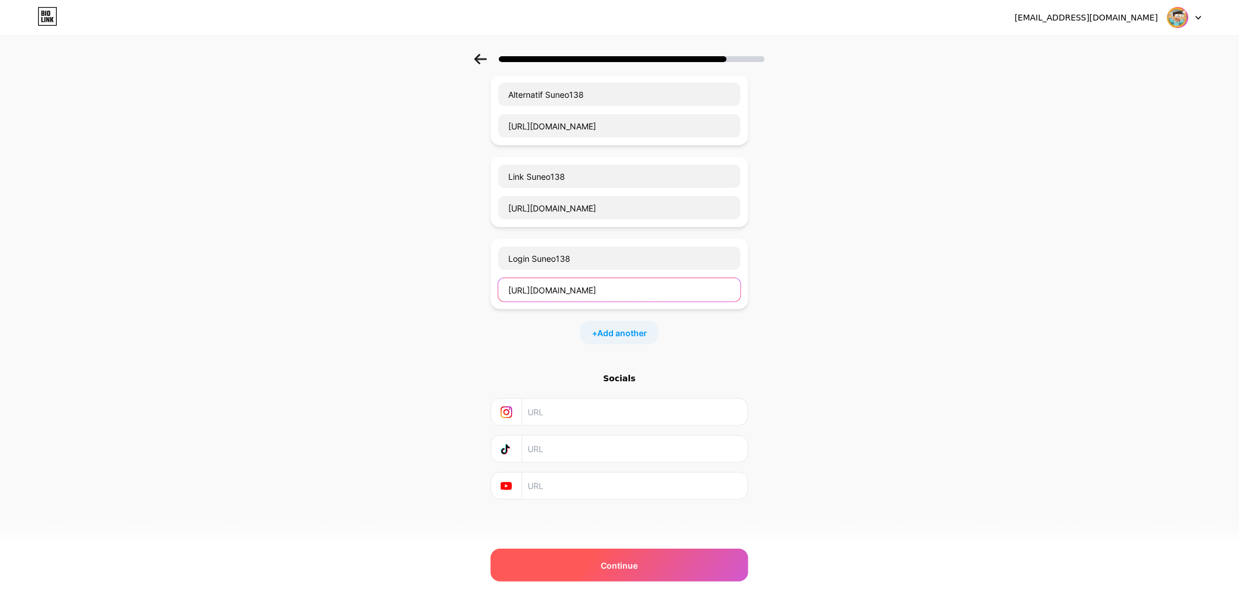
scroll to position [72, 0]
type input "https://situs-suneo138.pages.dev"
click at [604, 562] on div "Continue" at bounding box center [620, 565] width 258 height 33
click at [638, 570] on span "Continue" at bounding box center [619, 565] width 37 height 12
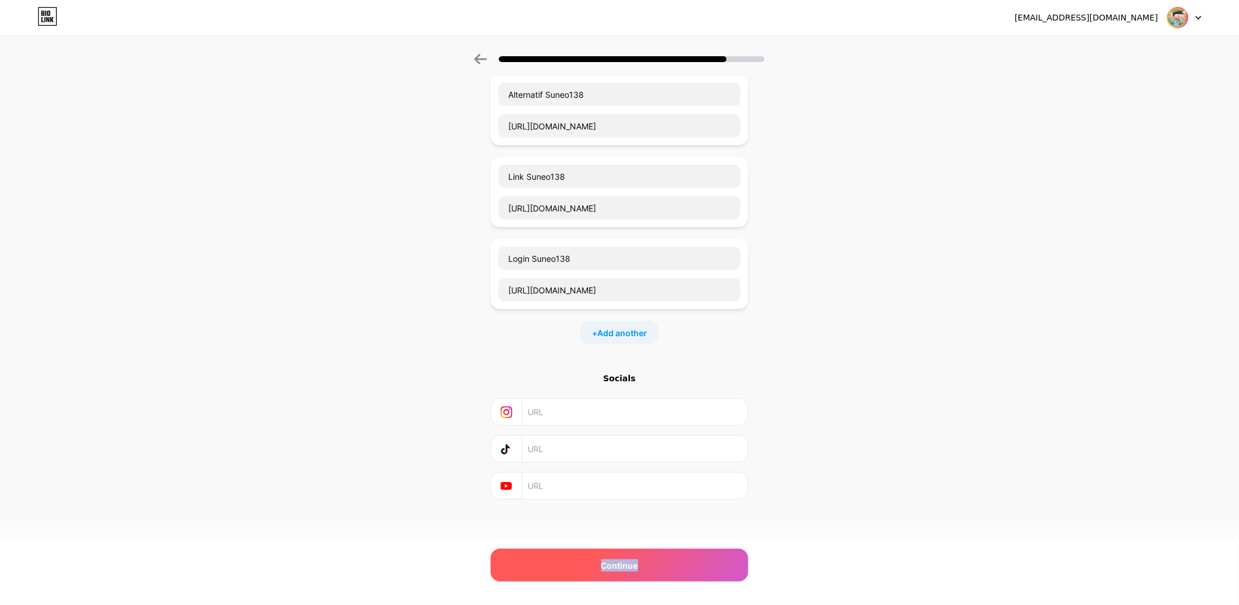
click at [638, 570] on span "Continue" at bounding box center [619, 565] width 37 height 12
click at [637, 571] on span "Continue" at bounding box center [619, 565] width 37 height 12
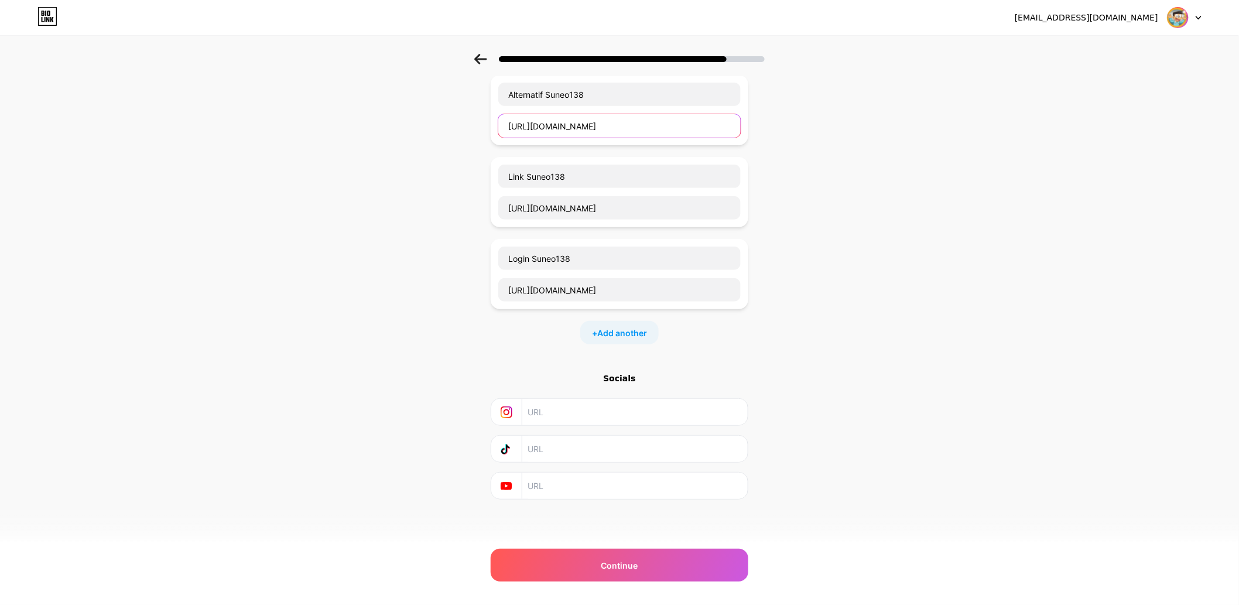
drag, startPoint x: 541, startPoint y: 128, endPoint x: 425, endPoint y: 133, distance: 116.0
click at [425, 133] on div "Start with a link Add anything you want your followers to see. Alternatif Suneo…" at bounding box center [619, 270] width 1239 height 576
type input "t.ly/suneo138"
drag, startPoint x: 540, startPoint y: 208, endPoint x: 479, endPoint y: 218, distance: 62.2
click at [396, 211] on div "Start with a link Add anything you want your followers to see. Alternatif Suneo…" at bounding box center [619, 270] width 1239 height 576
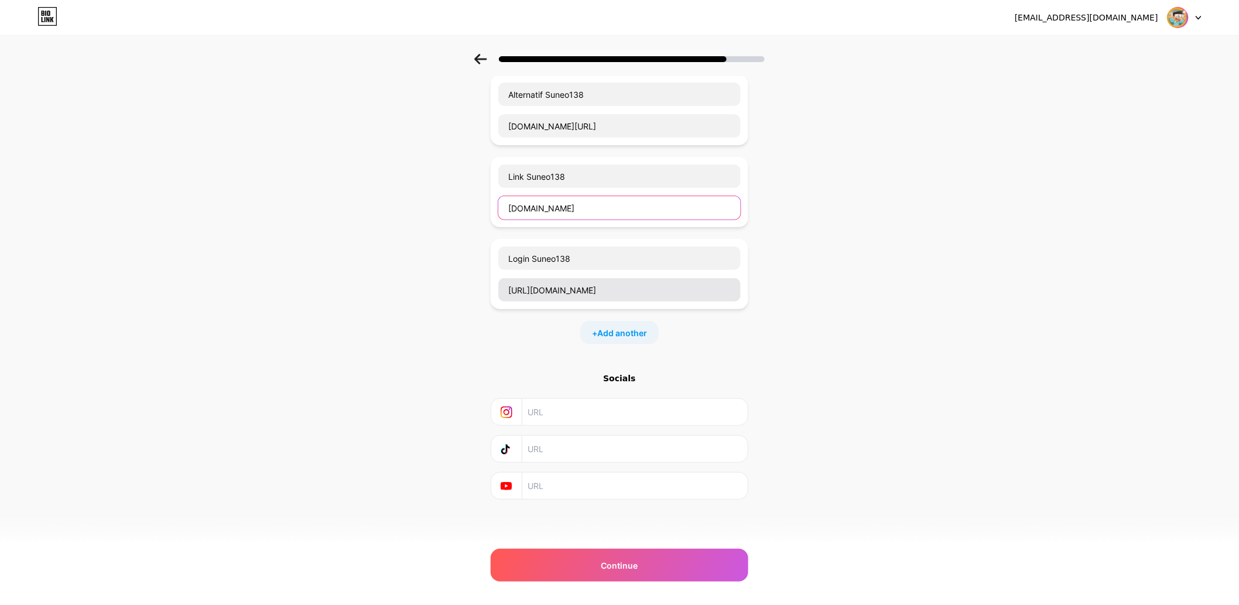
type input "suneo138.id"
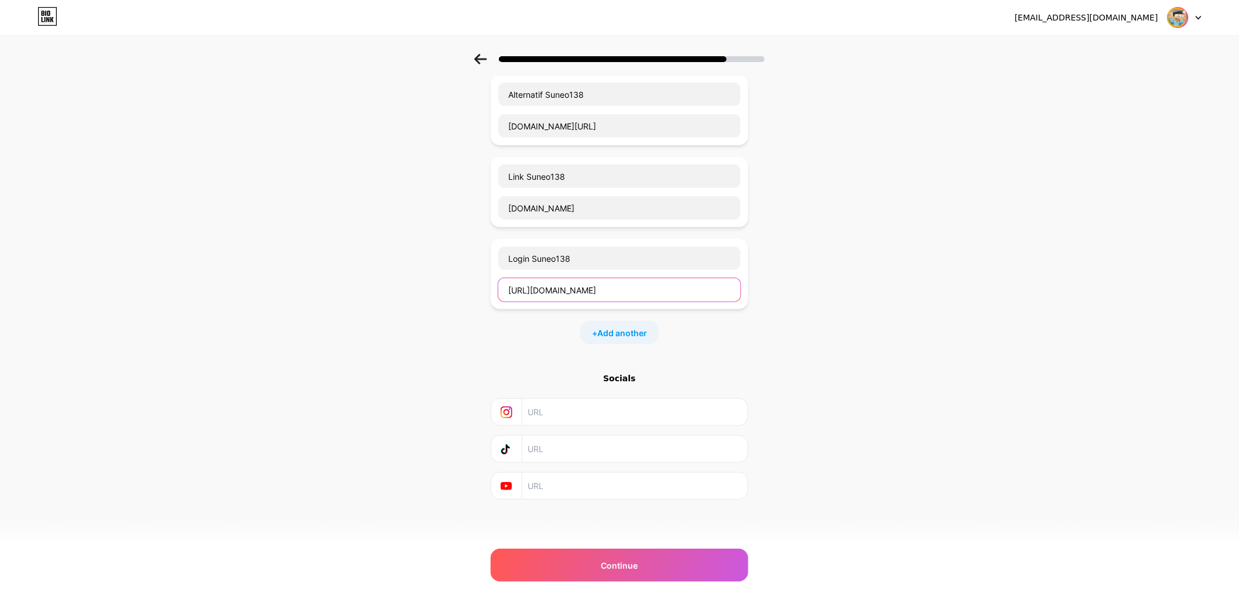
drag, startPoint x: 542, startPoint y: 292, endPoint x: 506, endPoint y: 330, distance: 51.8
click at [355, 292] on div "Start with a link Add anything you want your followers to see. Alternatif Suneo…" at bounding box center [619, 270] width 1239 height 576
type input "situs-suneo138.pages.dev"
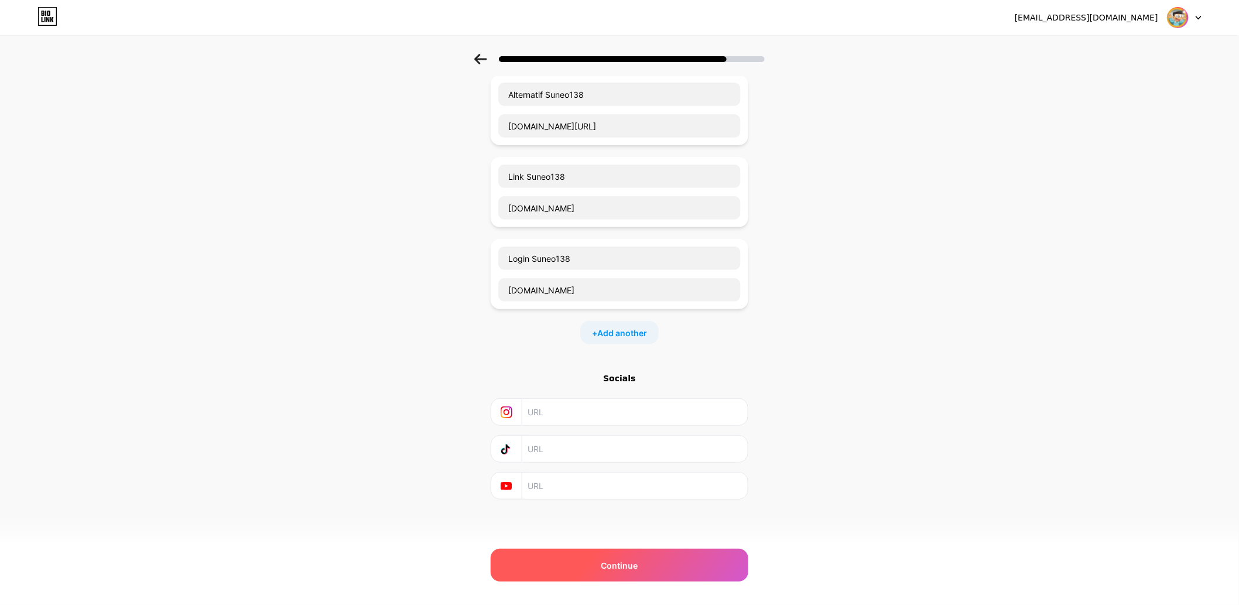
click at [609, 567] on span "Continue" at bounding box center [619, 565] width 37 height 12
click at [609, 566] on span "Continue" at bounding box center [619, 565] width 37 height 12
click at [608, 566] on span "Continue" at bounding box center [619, 565] width 37 height 12
click at [605, 560] on div "Continue" at bounding box center [620, 565] width 258 height 33
click at [603, 560] on div "Continue" at bounding box center [620, 565] width 258 height 33
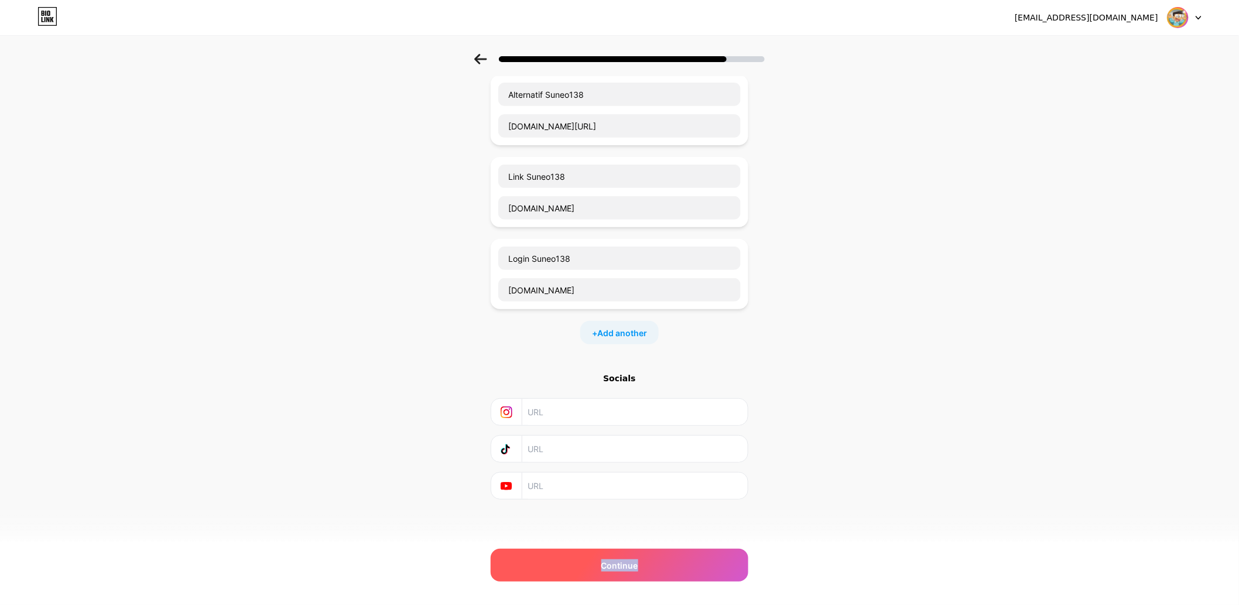
drag, startPoint x: 603, startPoint y: 560, endPoint x: 605, endPoint y: 407, distance: 152.8
click at [604, 549] on div "Continue" at bounding box center [620, 565] width 258 height 33
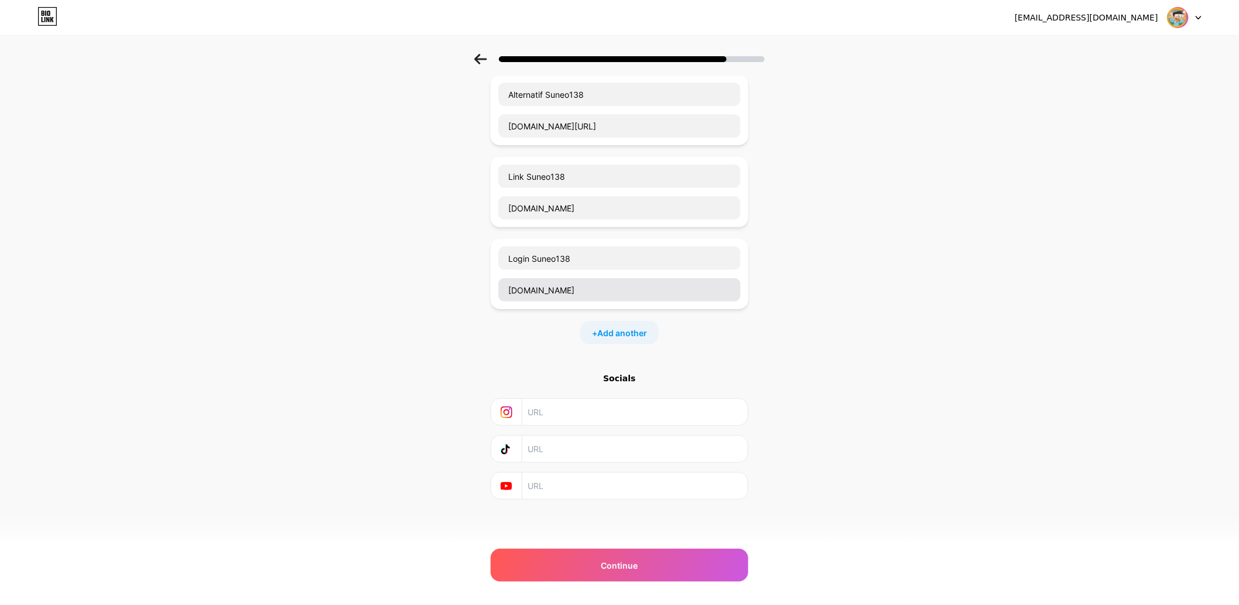
drag, startPoint x: 594, startPoint y: 301, endPoint x: 623, endPoint y: 286, distance: 32.5
click at [557, 294] on div "situs-suneo138.pages.dev" at bounding box center [620, 290] width 244 height 25
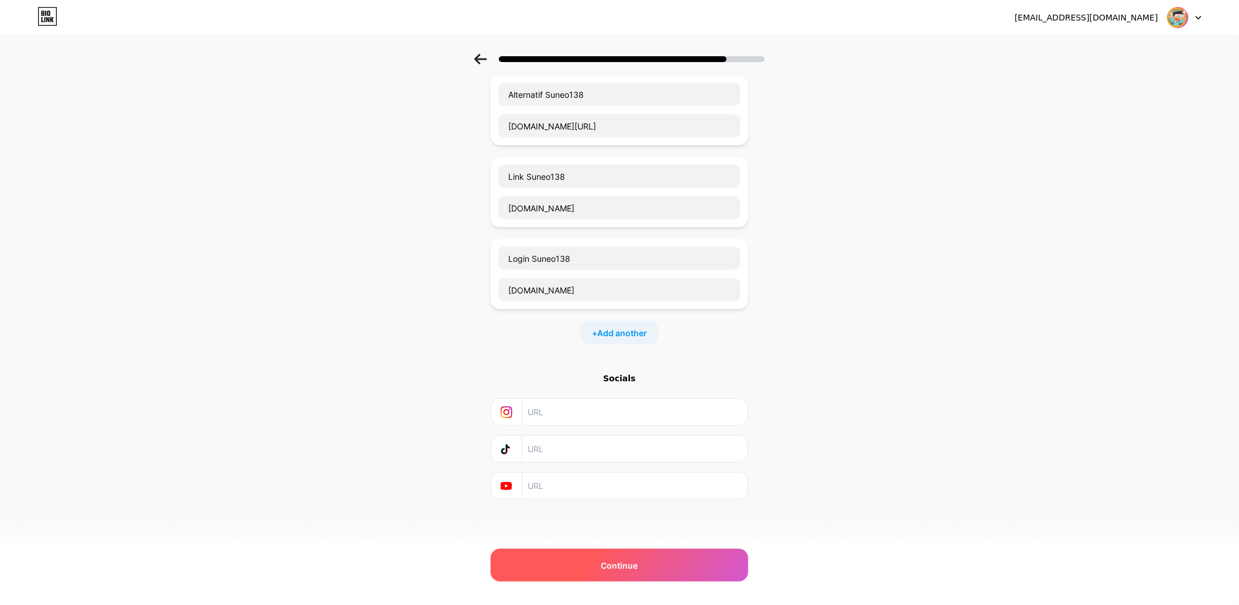
click at [619, 564] on span "Continue" at bounding box center [619, 565] width 37 height 12
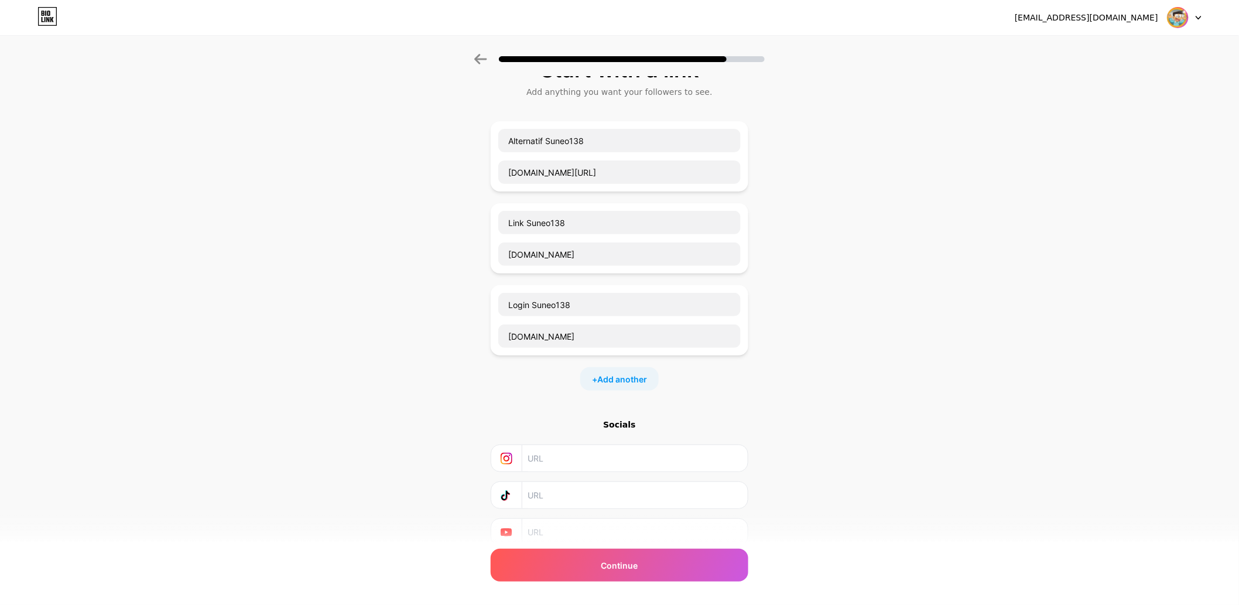
scroll to position [0, 0]
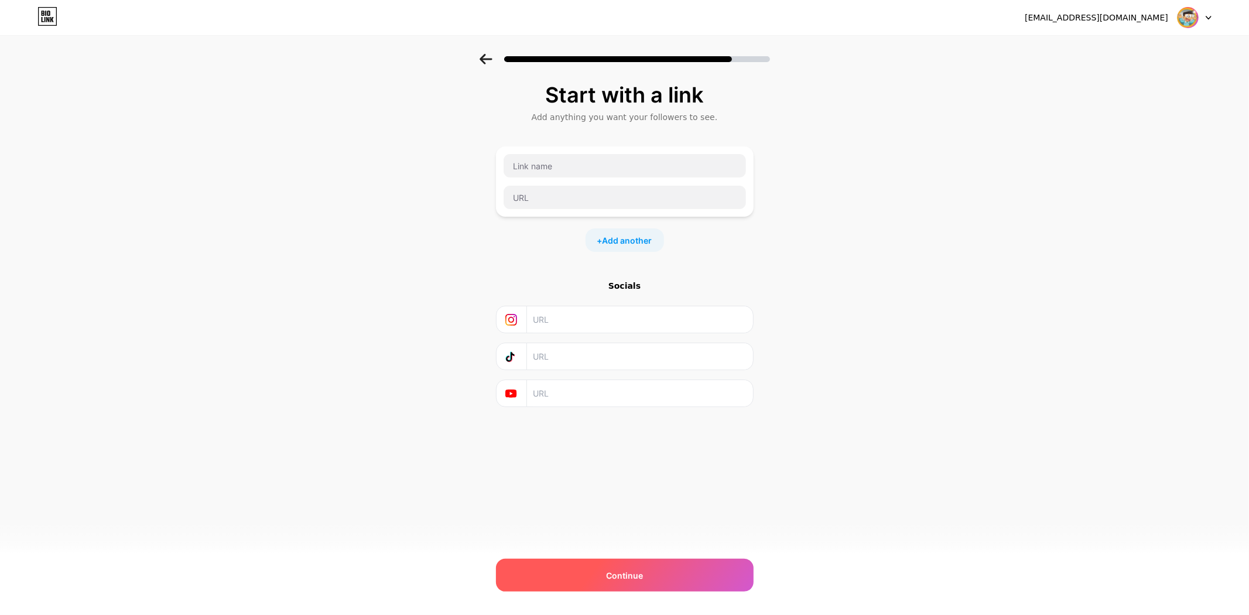
click at [658, 573] on div "Continue" at bounding box center [625, 575] width 258 height 33
click at [633, 563] on div "Continue" at bounding box center [625, 575] width 258 height 33
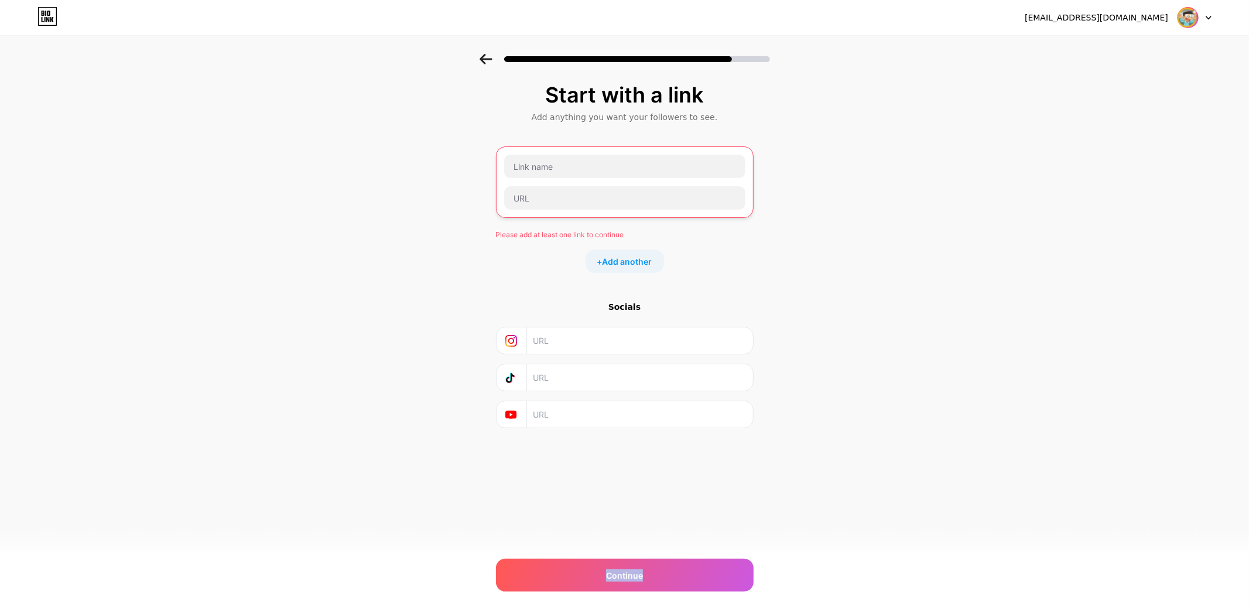
drag, startPoint x: 633, startPoint y: 563, endPoint x: 624, endPoint y: 429, distance: 134.4
click at [635, 544] on div "[EMAIL_ADDRESS][DOMAIN_NAME] Logout Link Copied Start with a link Add anything …" at bounding box center [624, 307] width 1249 height 615
click at [547, 201] on input "text" at bounding box center [624, 197] width 241 height 23
click at [556, 200] on input "text" at bounding box center [624, 197] width 241 height 23
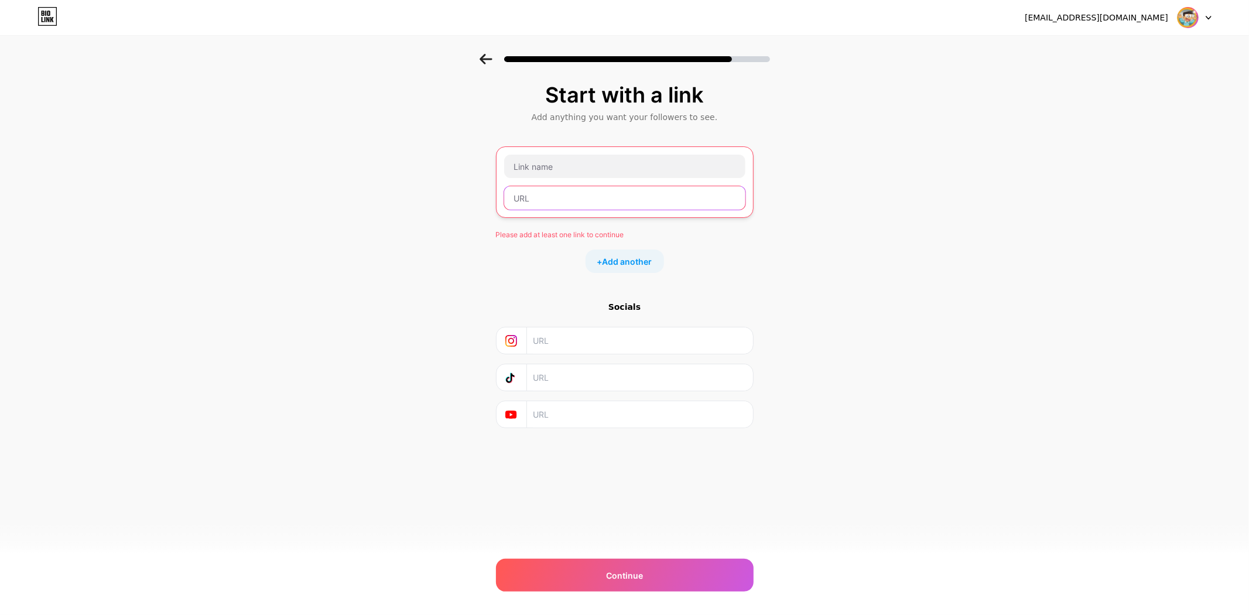
click at [556, 200] on input "text" at bounding box center [624, 197] width 241 height 23
drag, startPoint x: 556, startPoint y: 200, endPoint x: 553, endPoint y: 172, distance: 27.7
click at [556, 199] on input "text" at bounding box center [624, 197] width 241 height 23
click at [554, 172] on input "text" at bounding box center [624, 166] width 241 height 23
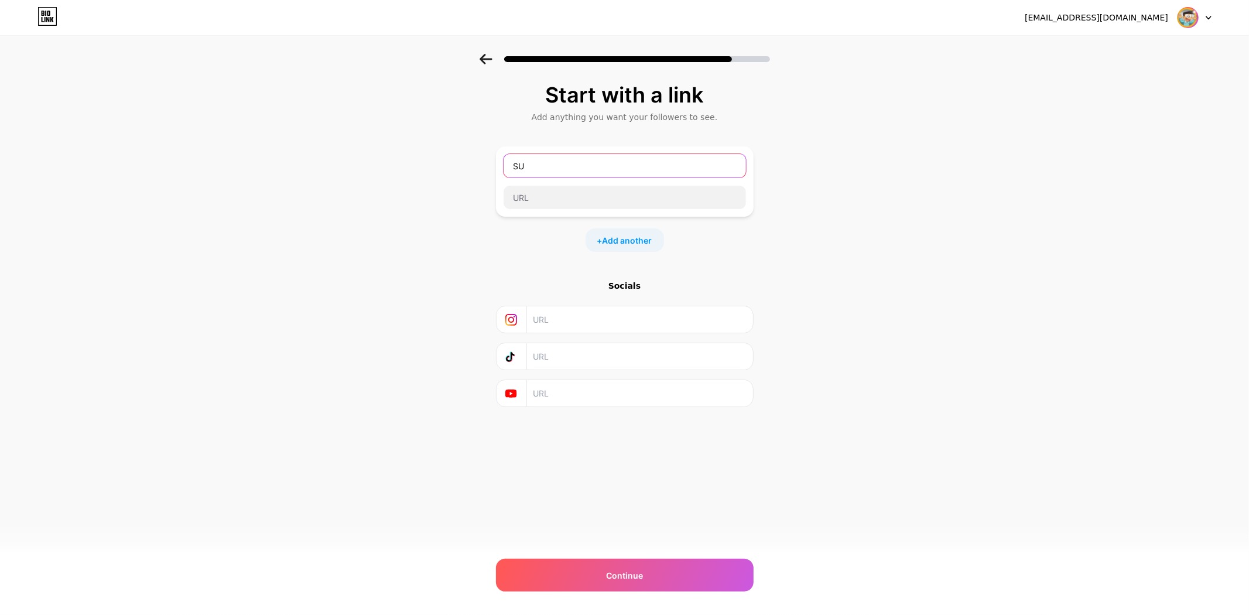
type input "S"
type input "SUNEO138"
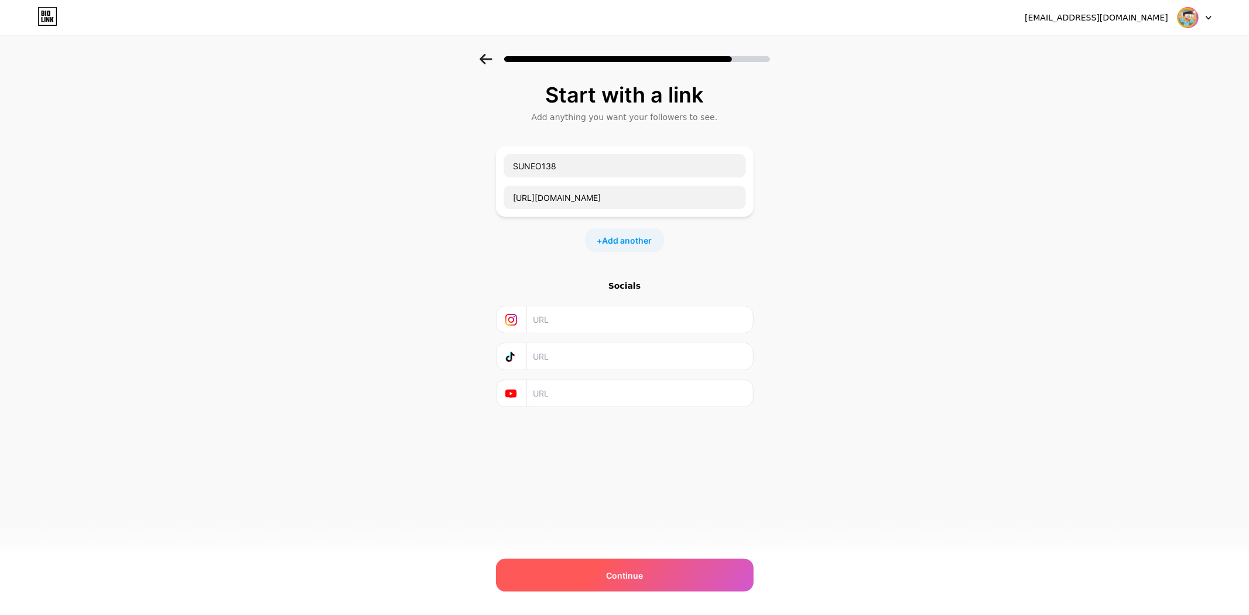
click at [623, 576] on span "Continue" at bounding box center [624, 575] width 37 height 12
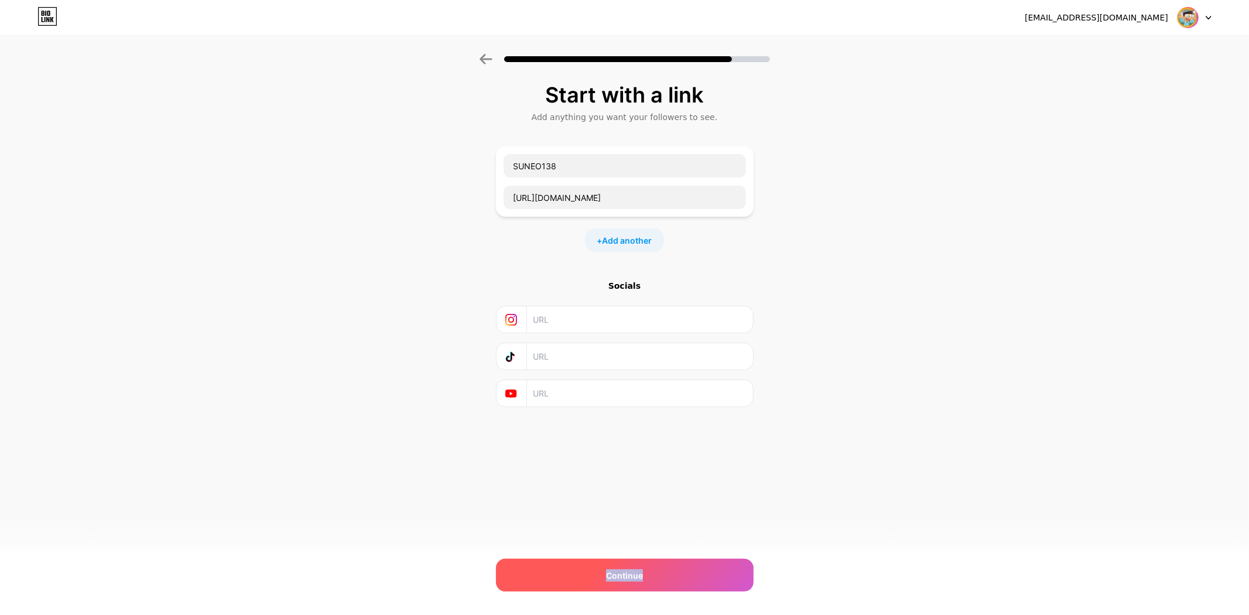
click at [623, 576] on span "Continue" at bounding box center [624, 575] width 37 height 12
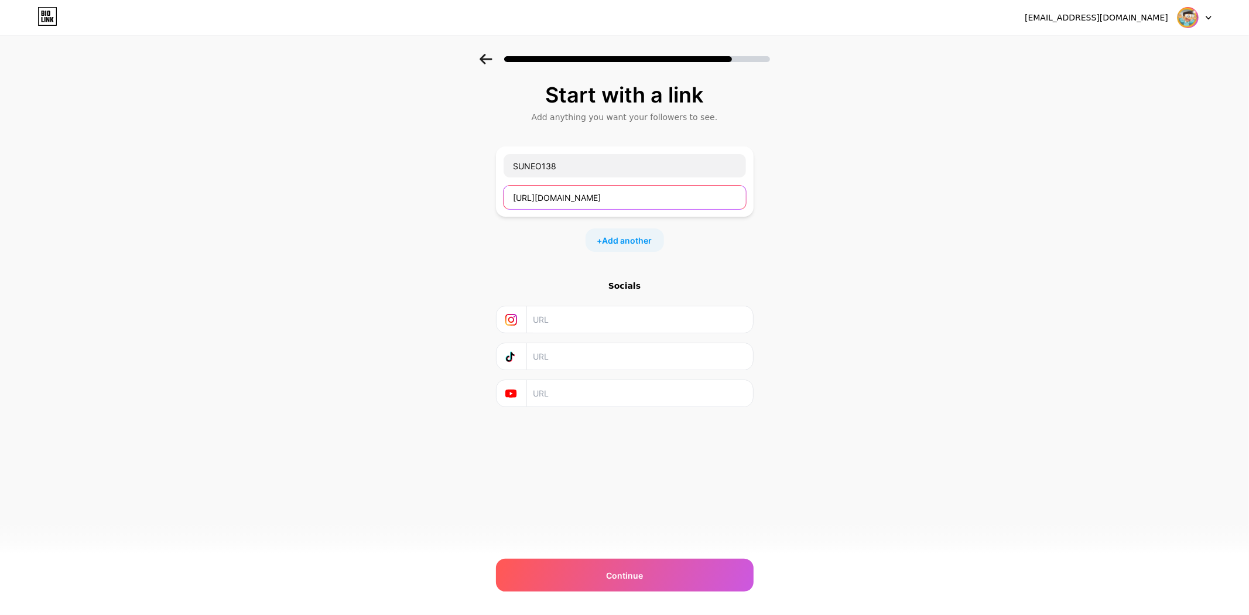
drag, startPoint x: 542, startPoint y: 197, endPoint x: 780, endPoint y: 198, distance: 237.7
click at [783, 203] on div "Start with a link Add anything you want your followers to see. SUNEO138 [URL][D…" at bounding box center [624, 260] width 1249 height 412
type input "[URL][DOMAIN_NAME]"
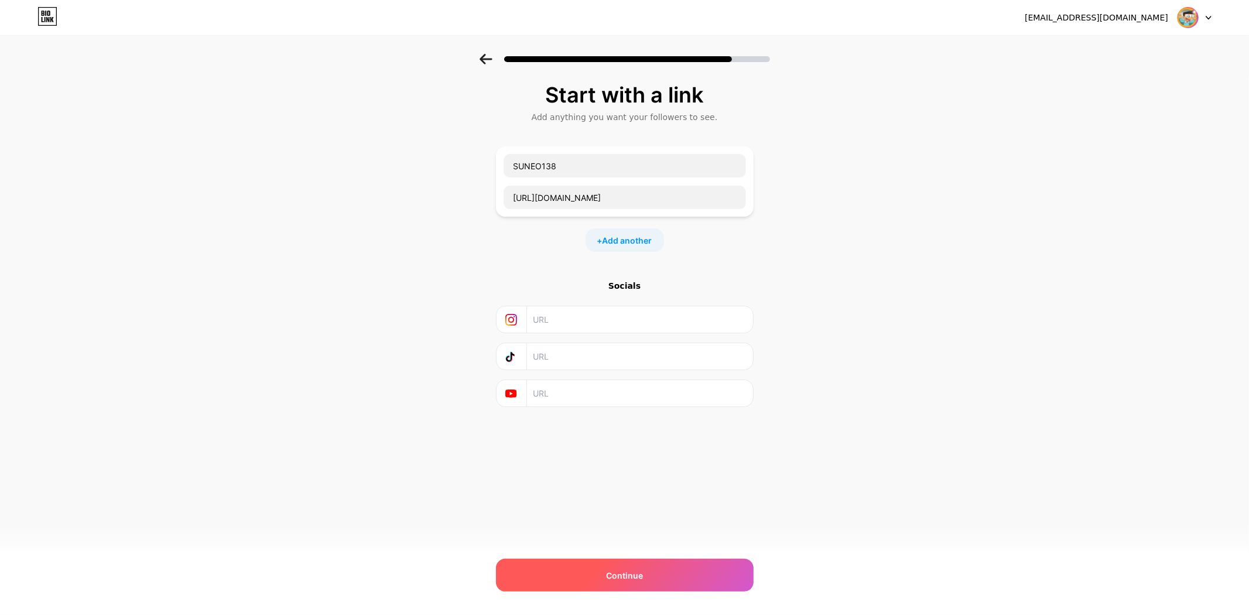
click at [664, 562] on div "Continue" at bounding box center [625, 575] width 258 height 33
drag, startPoint x: 659, startPoint y: 569, endPoint x: 645, endPoint y: 589, distance: 24.0
click at [657, 571] on div "Continue" at bounding box center [625, 575] width 258 height 33
click at [645, 590] on div "Continue" at bounding box center [625, 575] width 258 height 33
click at [643, 590] on div "Continue" at bounding box center [625, 575] width 258 height 33
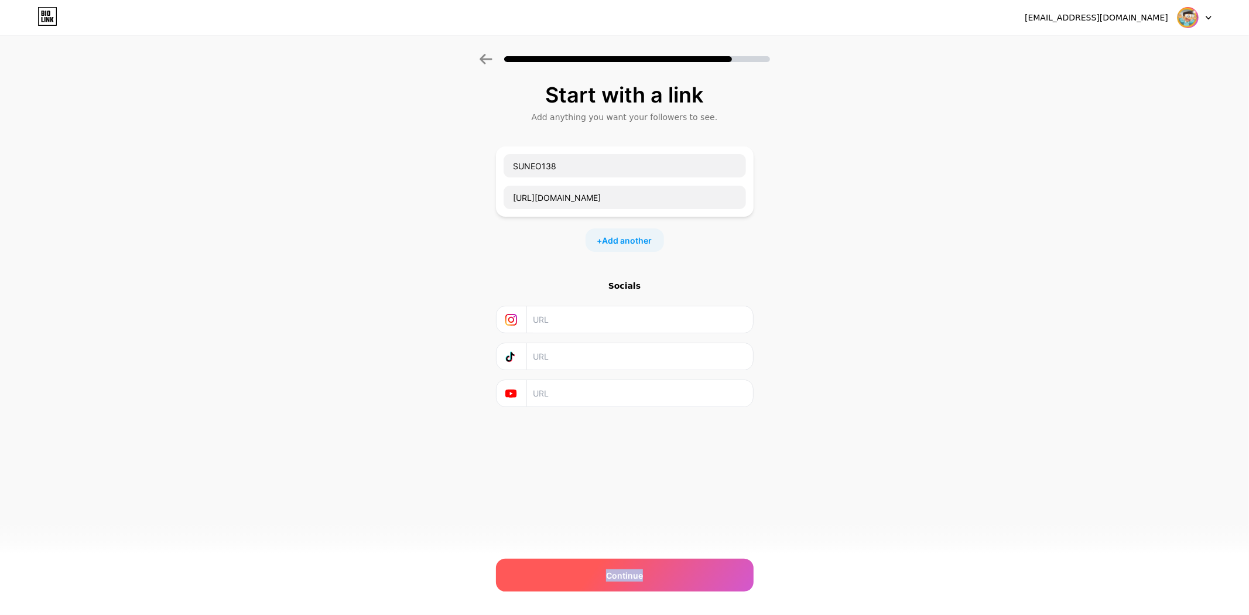
click at [644, 590] on div "Continue" at bounding box center [625, 575] width 258 height 33
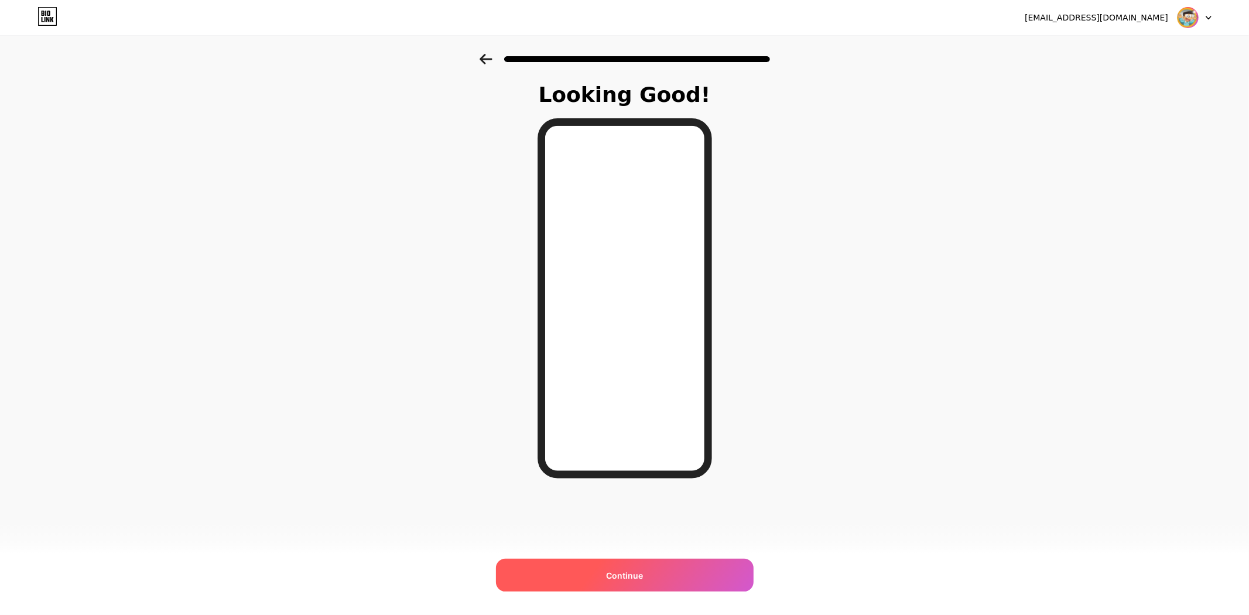
click at [622, 574] on span "Continue" at bounding box center [624, 575] width 37 height 12
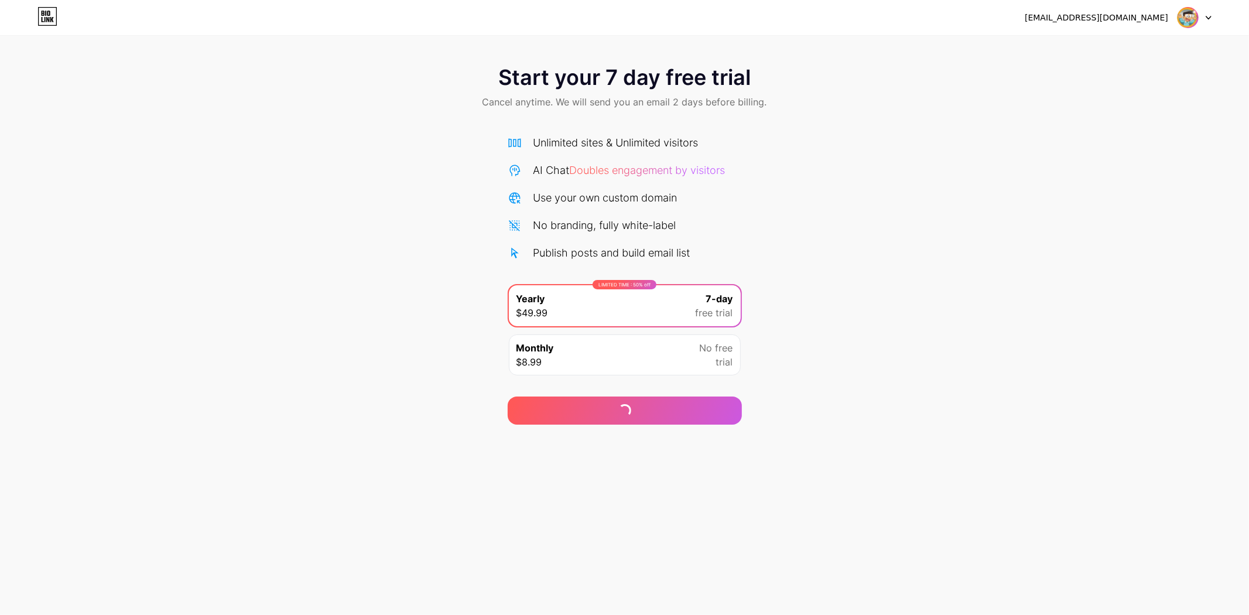
click at [596, 355] on div "Monthly $8.99 No free trial" at bounding box center [625, 354] width 232 height 41
click at [655, 303] on div "LIMITED TIME : 50% off Yearly $49.99 7-day free trial" at bounding box center [625, 305] width 232 height 41
click at [653, 402] on div "Continue" at bounding box center [625, 410] width 234 height 28
